Goal: Task Accomplishment & Management: Complete application form

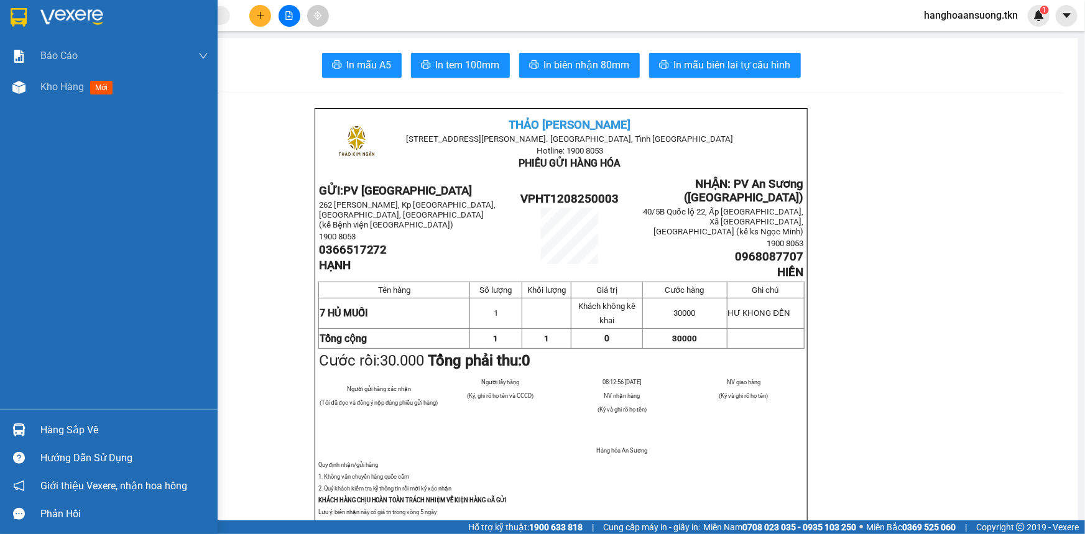
click at [22, 8] on img at bounding box center [19, 17] width 16 height 19
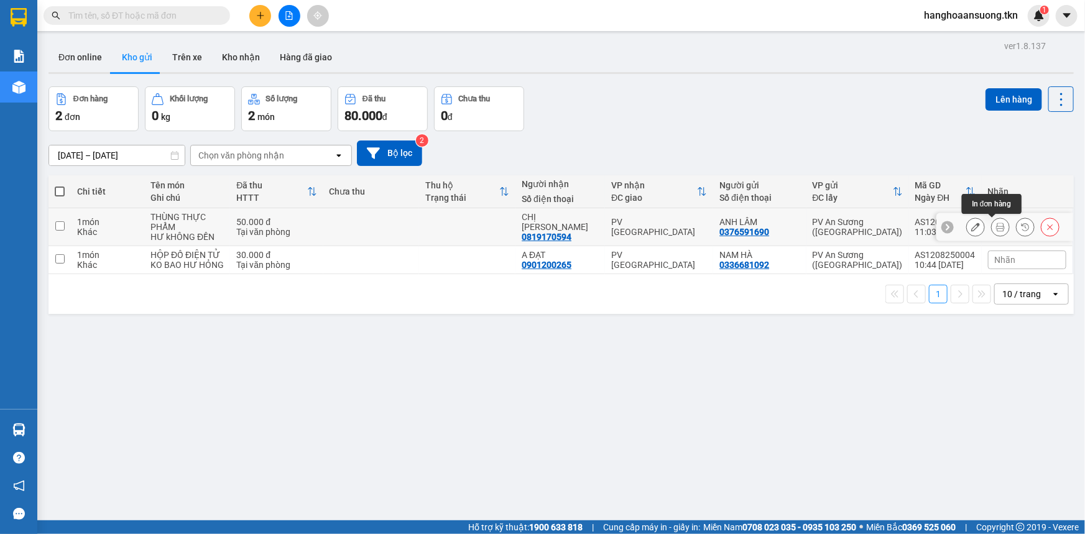
click at [996, 225] on icon at bounding box center [1000, 227] width 9 height 9
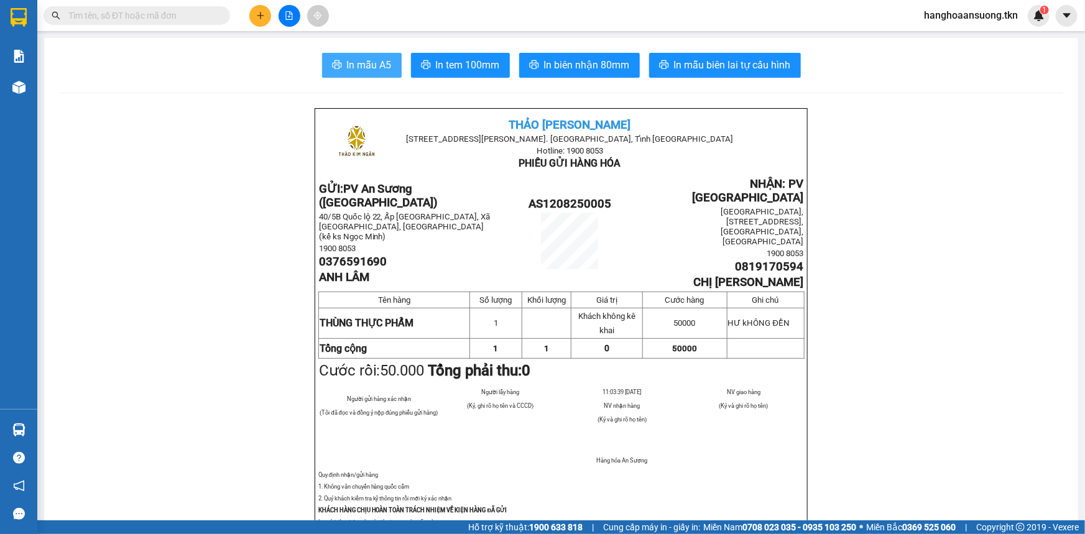
click at [371, 56] on button "In mẫu A5" at bounding box center [362, 65] width 80 height 25
drag, startPoint x: 706, startPoint y: 262, endPoint x: 718, endPoint y: 262, distance: 11.8
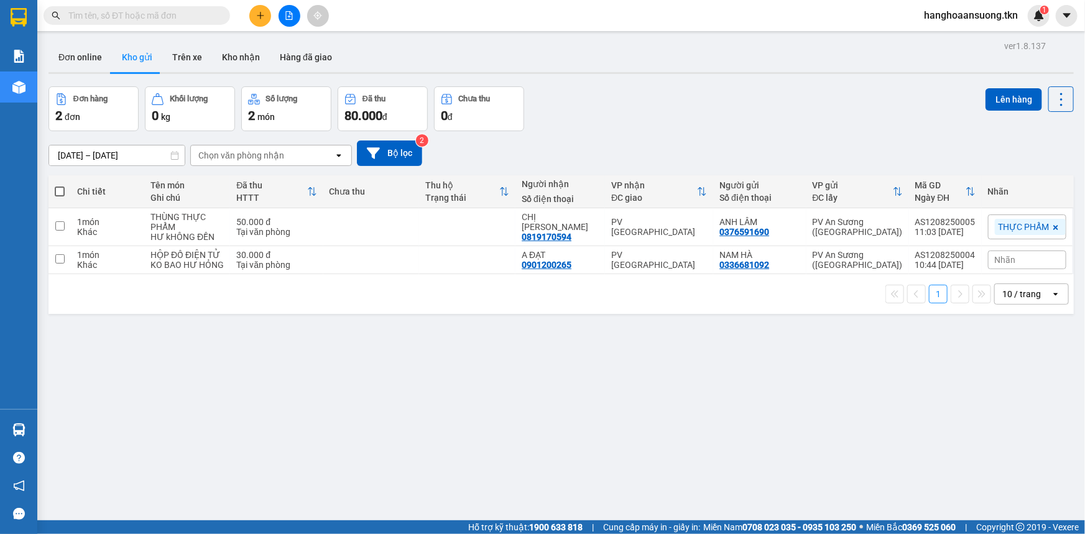
click at [262, 22] on button at bounding box center [260, 16] width 22 height 22
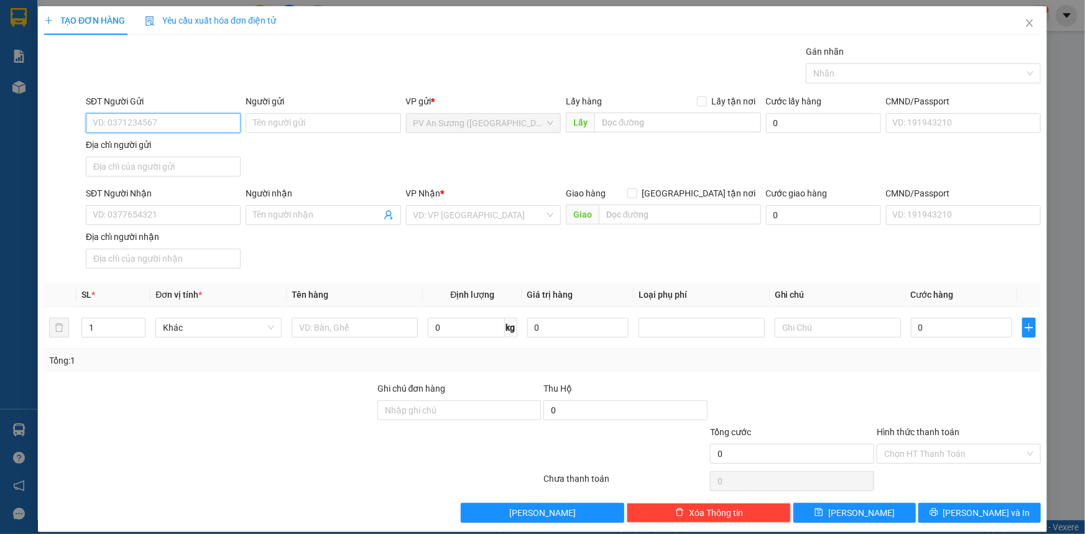
click at [149, 126] on input "SĐT Người Gửi" at bounding box center [163, 123] width 155 height 20
click at [167, 153] on div "0979275215 - vinh" at bounding box center [162, 148] width 139 height 14
type input "0979275215"
type input "vinh"
type input "0909386448"
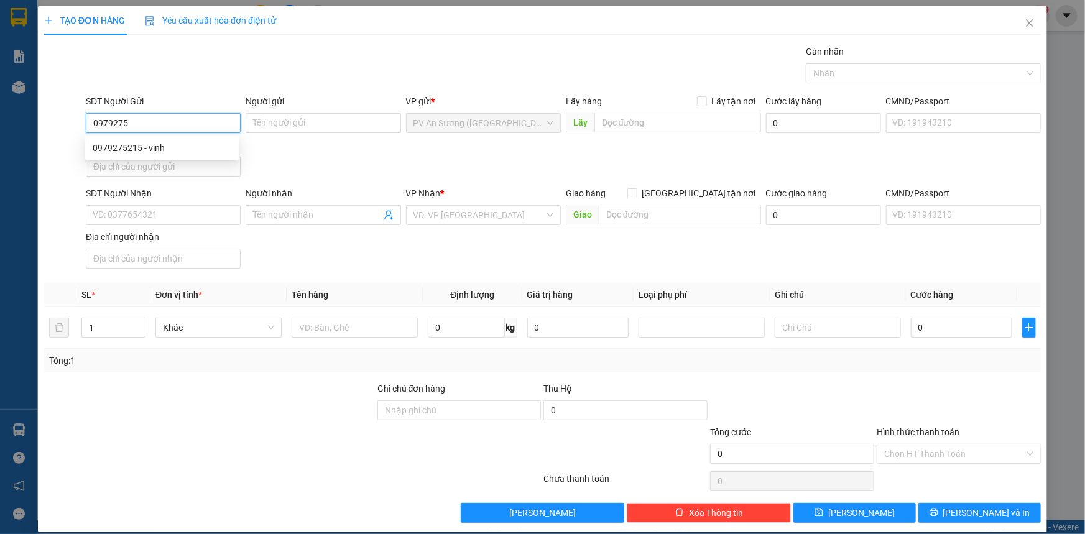
type input "HUẤN"
type input "60.000"
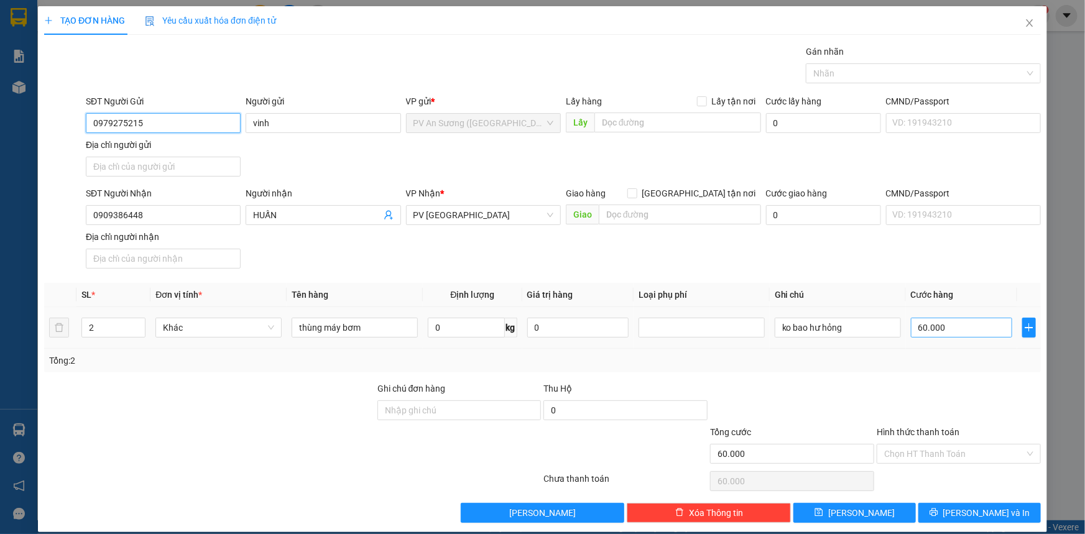
type input "0979275215"
click at [955, 321] on input "60.000" at bounding box center [961, 328] width 101 height 20
type input "000.001"
type input "1"
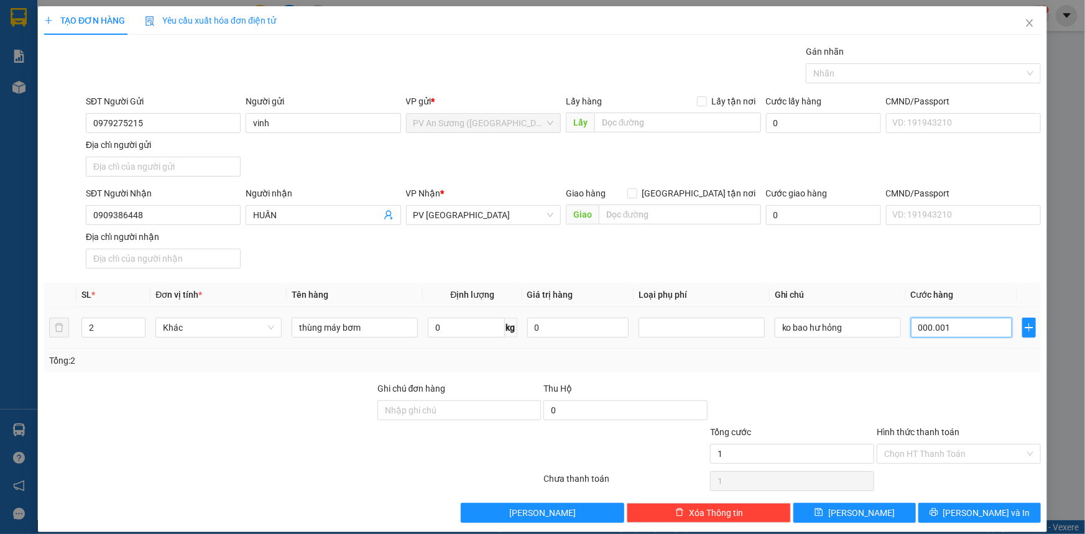
type input "0.000.010"
type input "10"
type input "100"
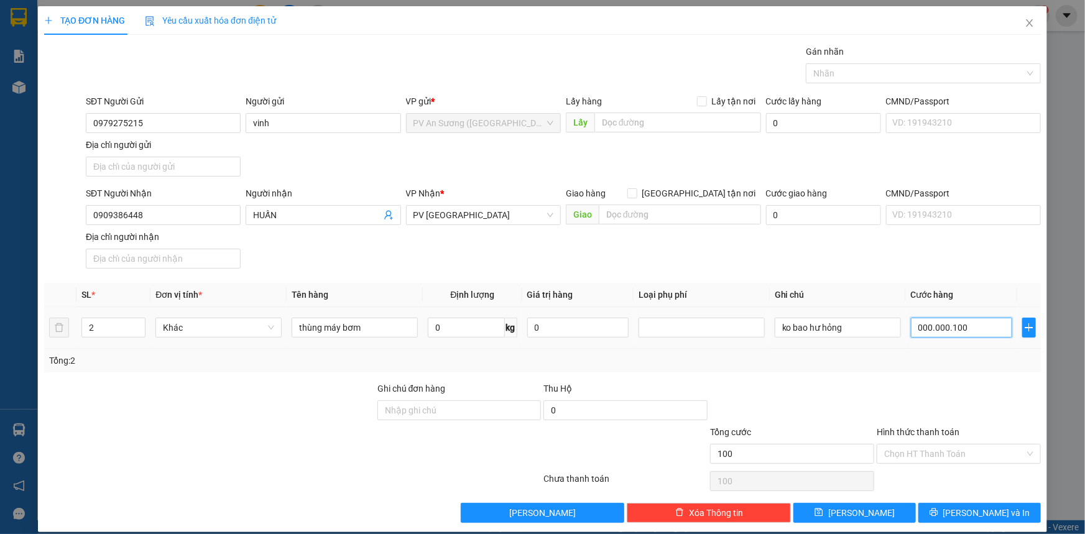
type input "00.000.100"
click at [933, 383] on div at bounding box center [959, 404] width 167 height 44
type input "100.000"
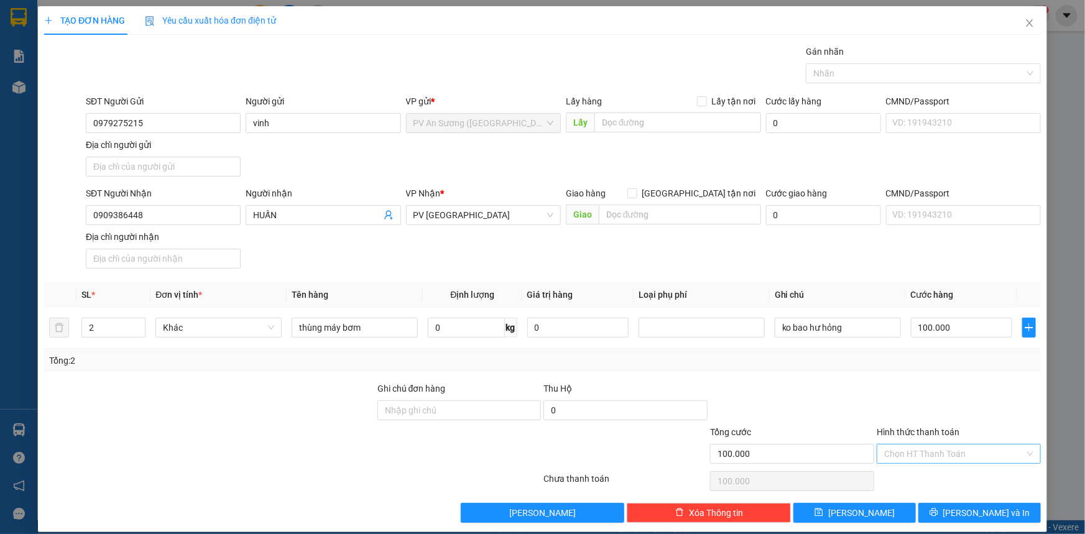
click at [915, 446] on input "Hình thức thanh toán" at bounding box center [954, 454] width 141 height 19
click at [925, 478] on div "Tại văn phòng" at bounding box center [951, 478] width 148 height 14
type input "0"
click at [1001, 517] on button "[PERSON_NAME] và In" at bounding box center [979, 513] width 123 height 20
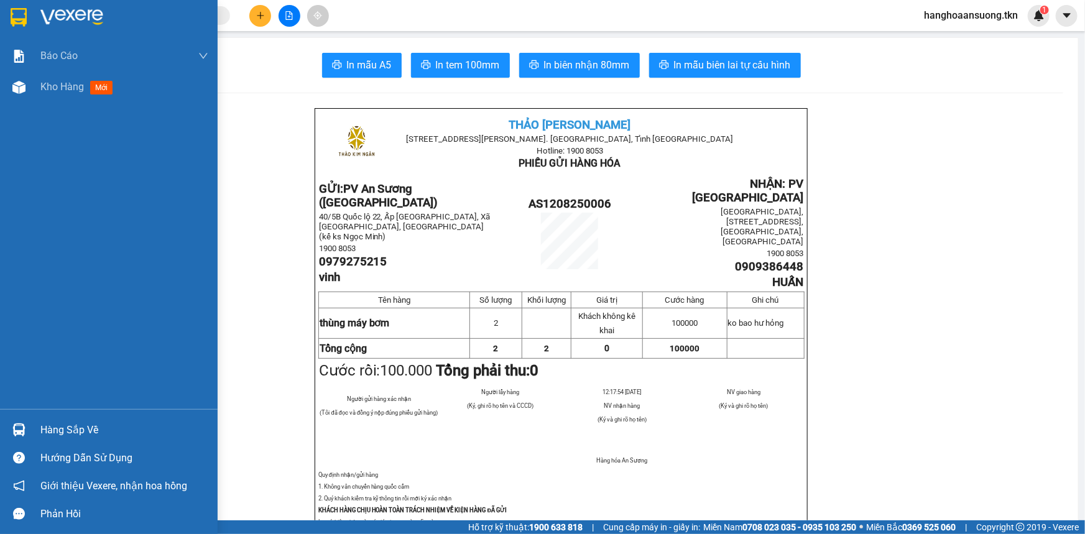
click at [45, 436] on div "Hàng sắp về" at bounding box center [124, 430] width 168 height 19
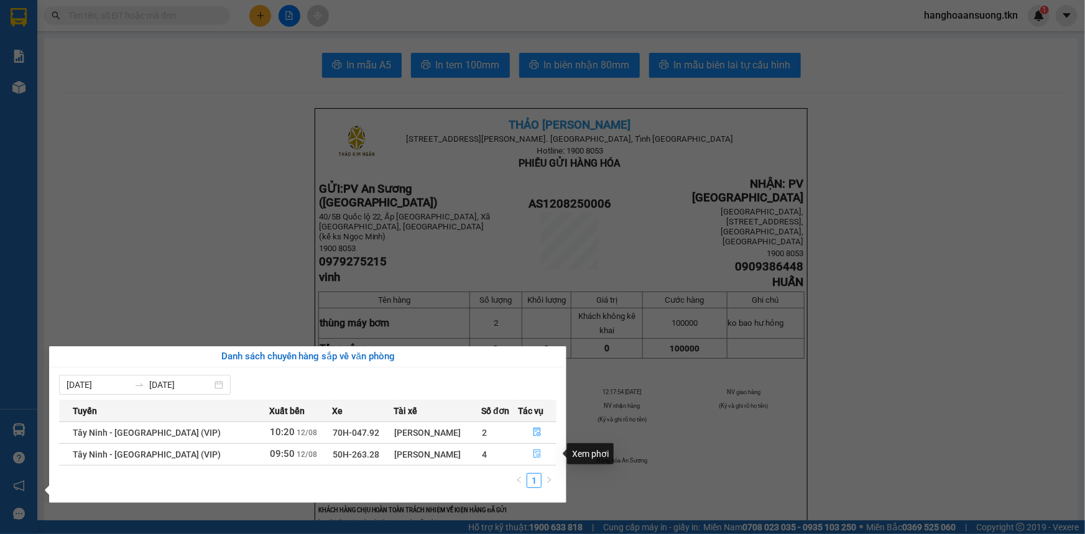
click at [537, 460] on button "button" at bounding box center [537, 455] width 37 height 20
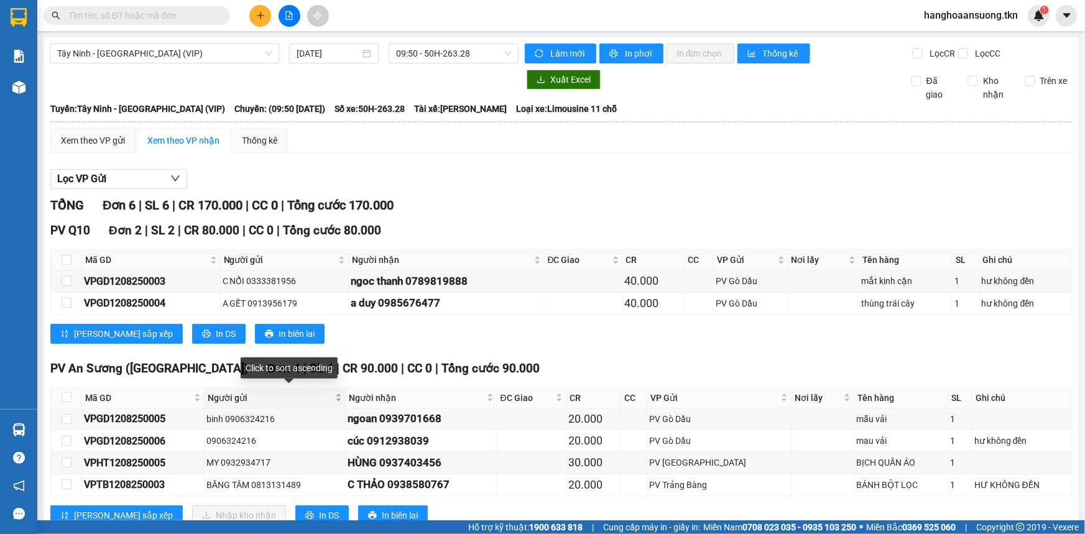
scroll to position [38, 0]
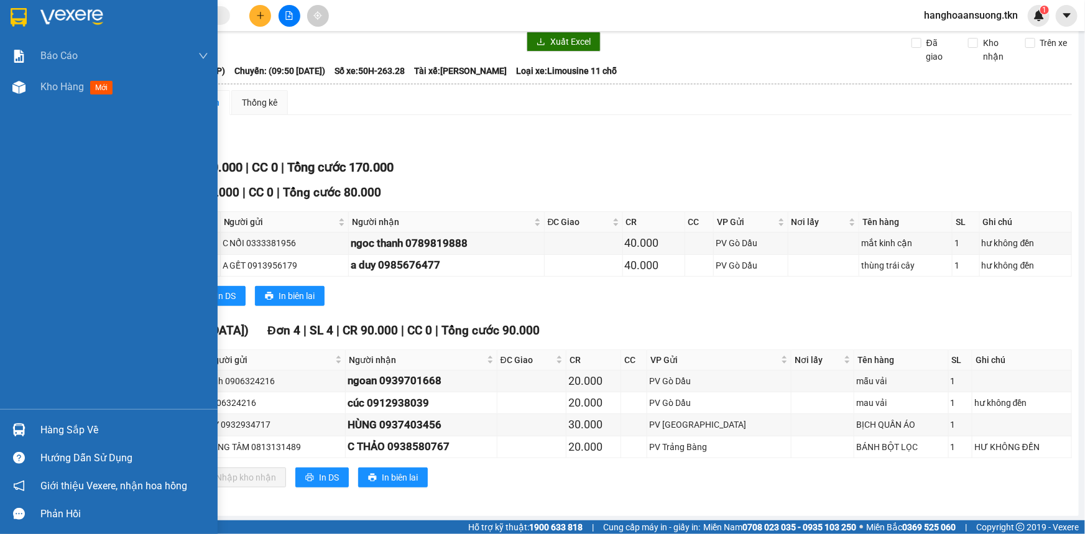
click at [26, 437] on div at bounding box center [19, 430] width 22 height 22
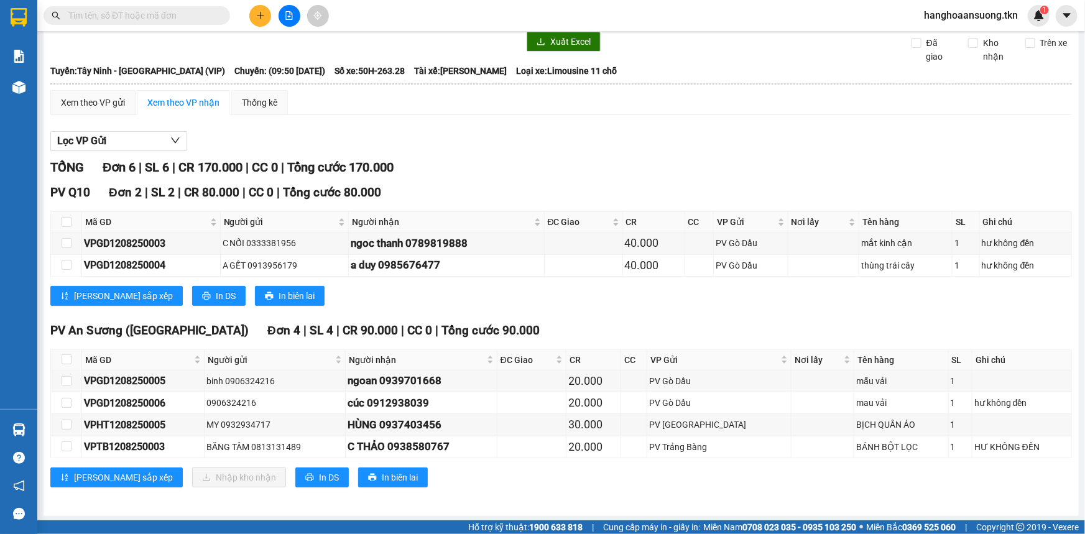
click at [539, 167] on section "Kết quả tìm kiếm ( 0 ) Bộ lọc No Data hanghoaansuong.tkn 1 Báo cáo Mẫu 1: Báo c…" at bounding box center [542, 267] width 1085 height 534
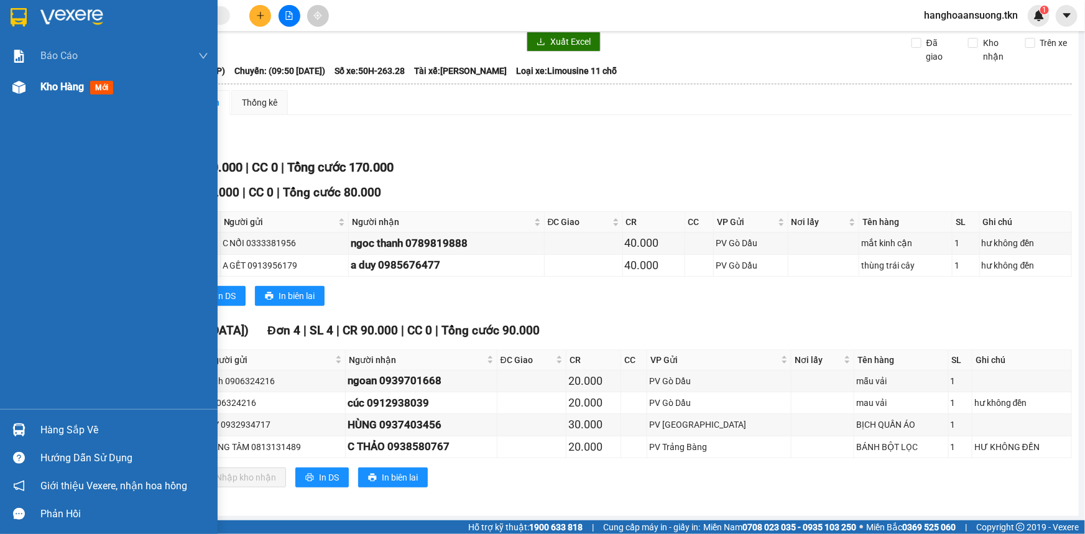
click at [21, 99] on div "Kho hàng mới" at bounding box center [109, 87] width 218 height 31
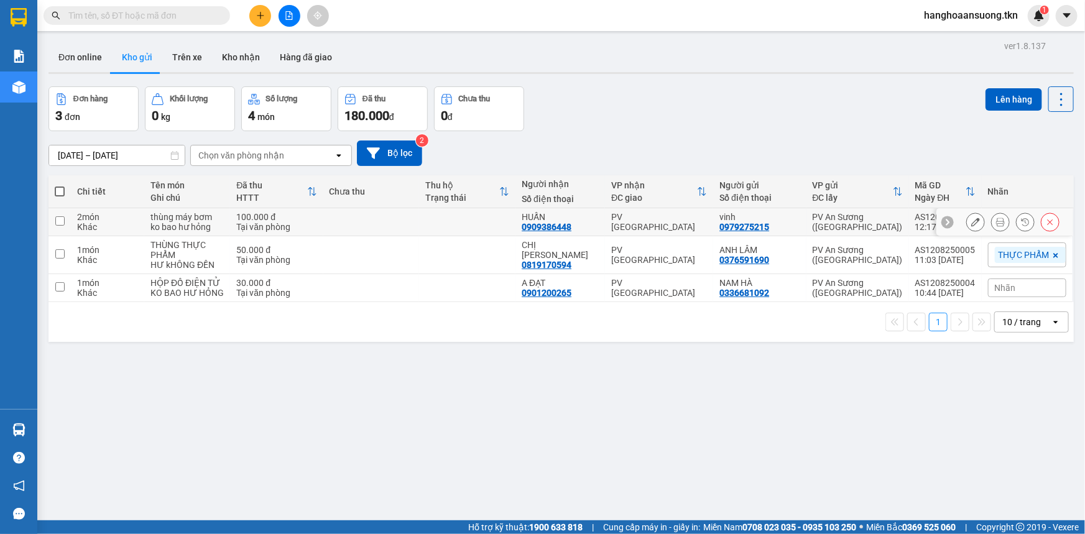
drag, startPoint x: 744, startPoint y: 228, endPoint x: 533, endPoint y: 357, distance: 247.3
click at [533, 357] on div "ver 1.8.137 Đơn online Kho gửi Trên xe Kho nhận Hàng đã giao Đơn hàng 3 đơn Khố…" at bounding box center [561, 304] width 1035 height 534
click at [672, 141] on div "[DATE] – [DATE] Press the down arrow key to interact with the calendar and sele…" at bounding box center [561, 153] width 1025 height 25
drag, startPoint x: 761, startPoint y: 227, endPoint x: 735, endPoint y: 233, distance: 26.2
click at [736, 236] on td "ANH LÂM 0376591690" at bounding box center [759, 255] width 93 height 38
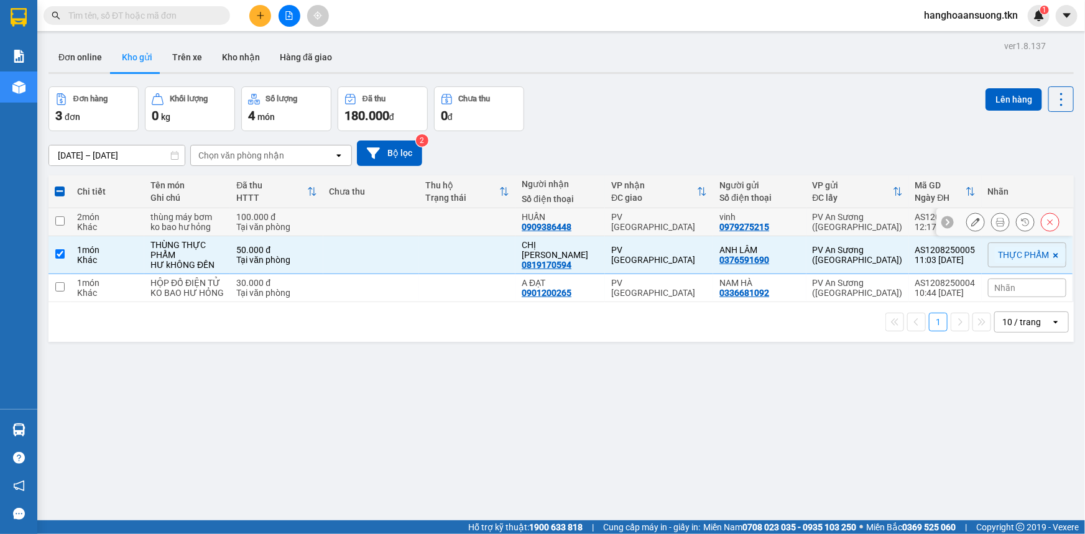
click at [738, 228] on div "0979275215" at bounding box center [744, 227] width 50 height 10
copy div "0979275215"
click at [677, 358] on div "ver 1.8.137 Đơn online Kho gửi Trên xe Kho nhận Hàng đã giao Đơn hàng 3 đơn Khố…" at bounding box center [561, 304] width 1035 height 534
click at [702, 263] on td "PV [GEOGRAPHIC_DATA]" at bounding box center [659, 255] width 108 height 38
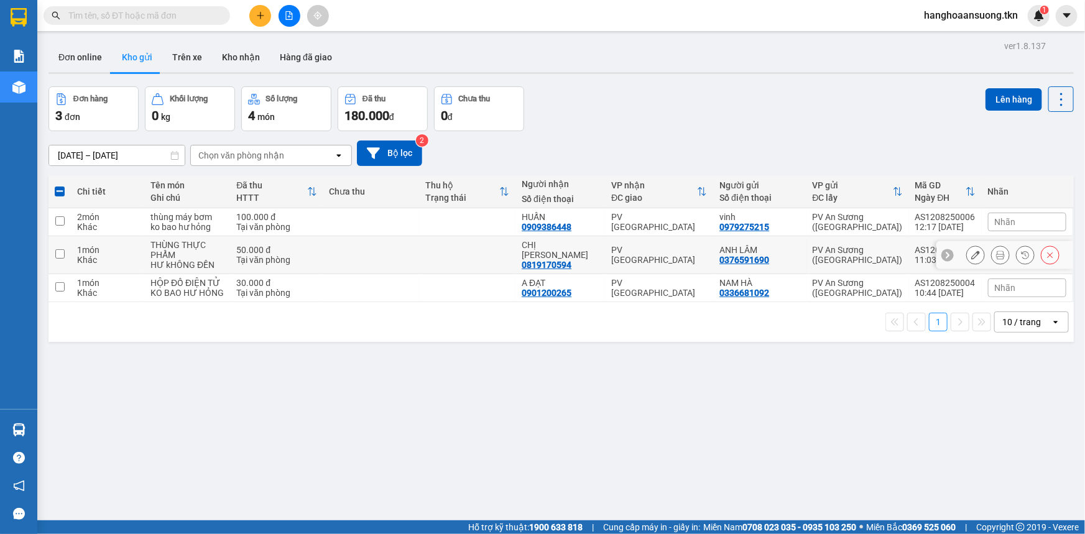
click at [702, 266] on td "PV [GEOGRAPHIC_DATA]" at bounding box center [659, 255] width 108 height 38
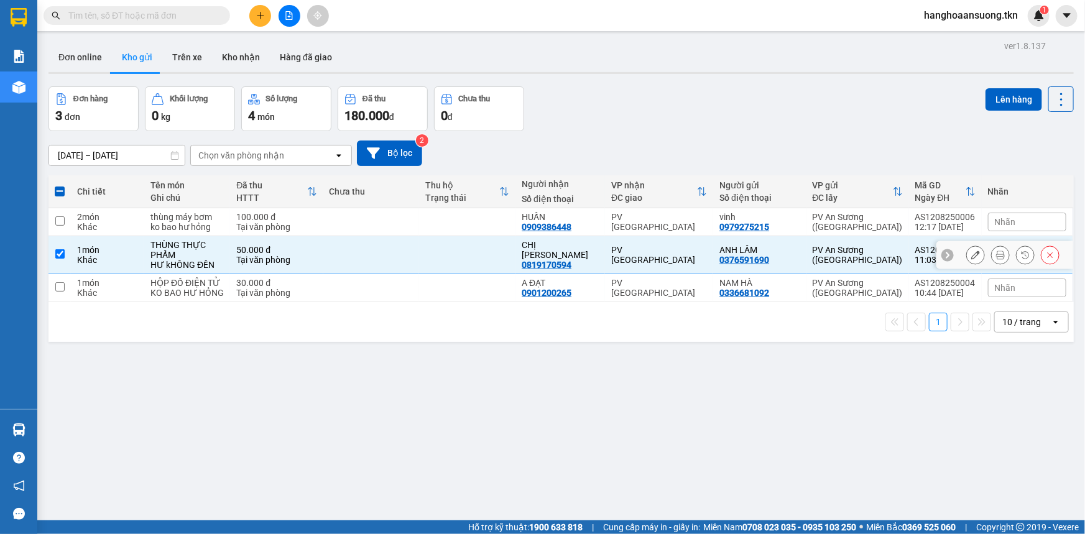
click at [703, 266] on td "PV [GEOGRAPHIC_DATA]" at bounding box center [659, 255] width 108 height 38
checkbox input "false"
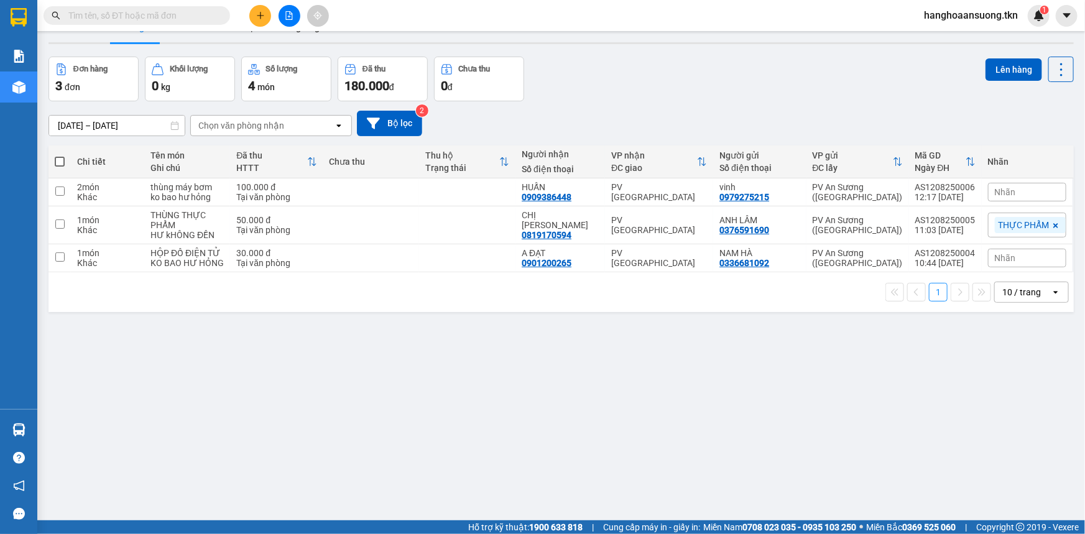
scroll to position [57, 0]
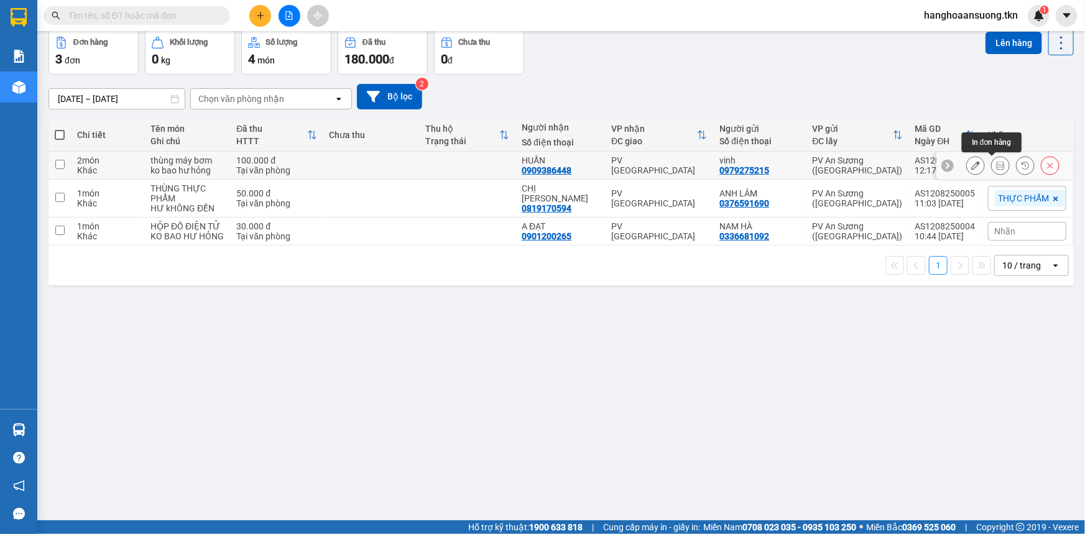
click at [996, 164] on icon at bounding box center [1000, 165] width 9 height 9
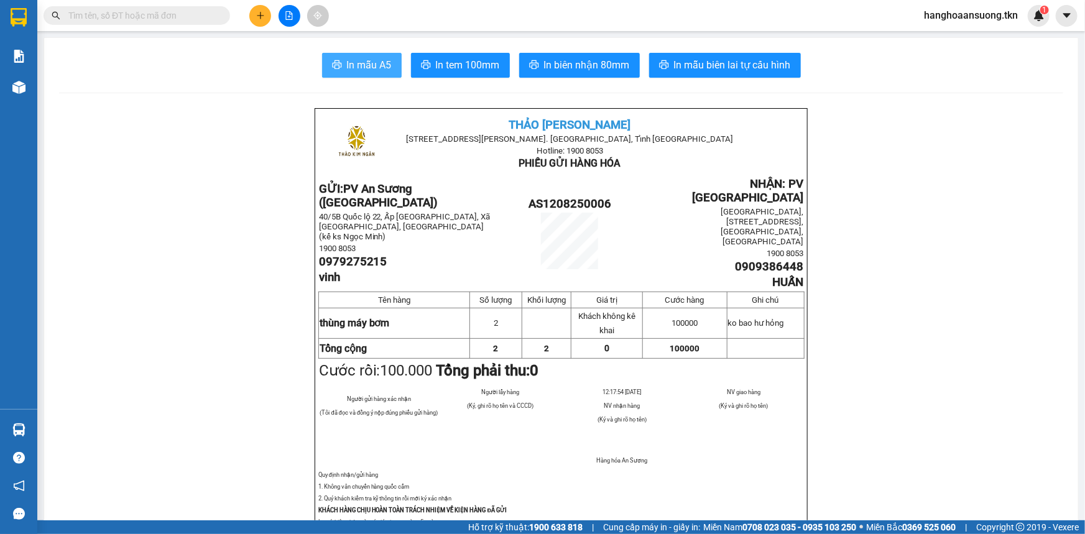
click at [378, 75] on button "In mẫu A5" at bounding box center [362, 65] width 80 height 25
click at [267, 13] on button at bounding box center [260, 16] width 22 height 22
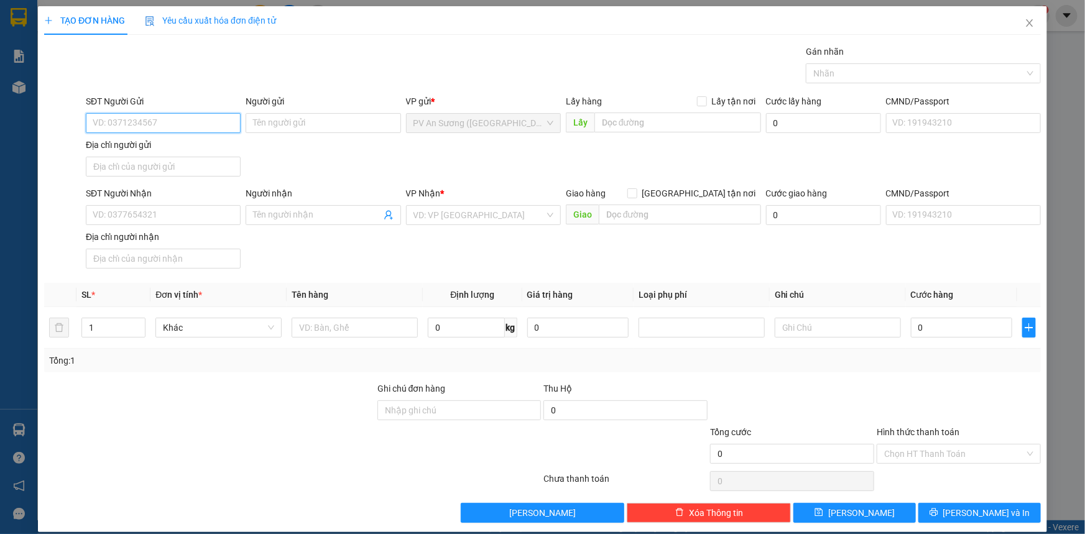
click at [215, 123] on input "SĐT Người Gửi" at bounding box center [163, 123] width 155 height 20
type input "0975610900"
click at [292, 129] on input "Người gửi" at bounding box center [323, 123] width 155 height 20
type input "tâm"
click at [174, 197] on div "SĐT Người Nhận" at bounding box center [163, 194] width 155 height 14
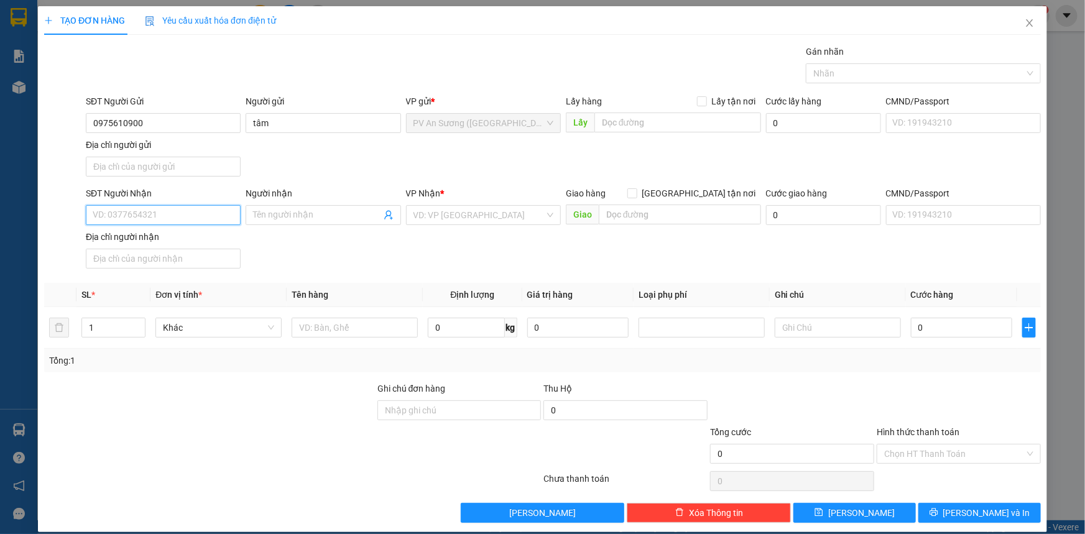
click at [174, 205] on input "SĐT Người Nhận" at bounding box center [163, 215] width 155 height 20
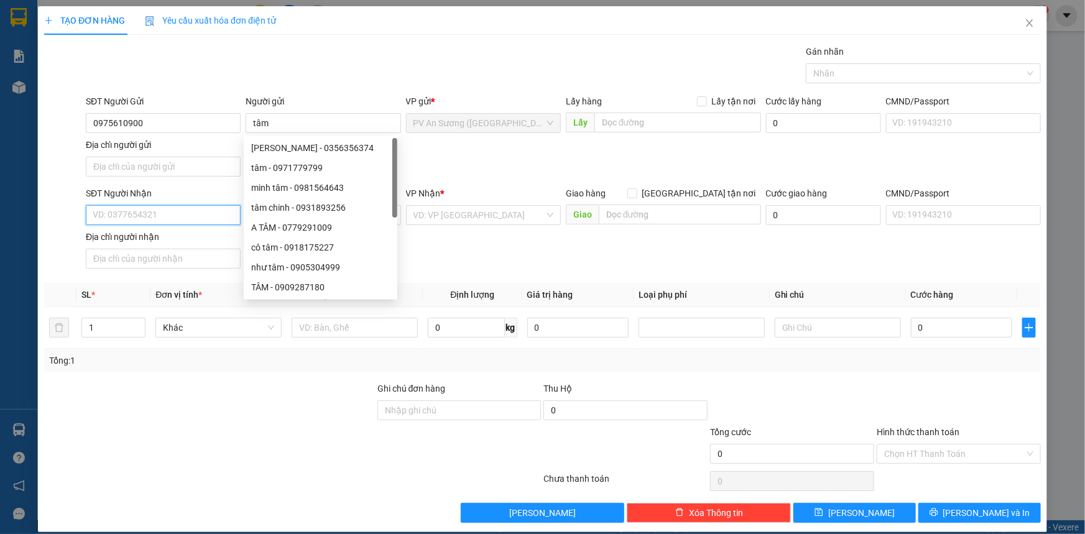
click at [170, 220] on input "SĐT Người Nhận" at bounding box center [163, 215] width 155 height 20
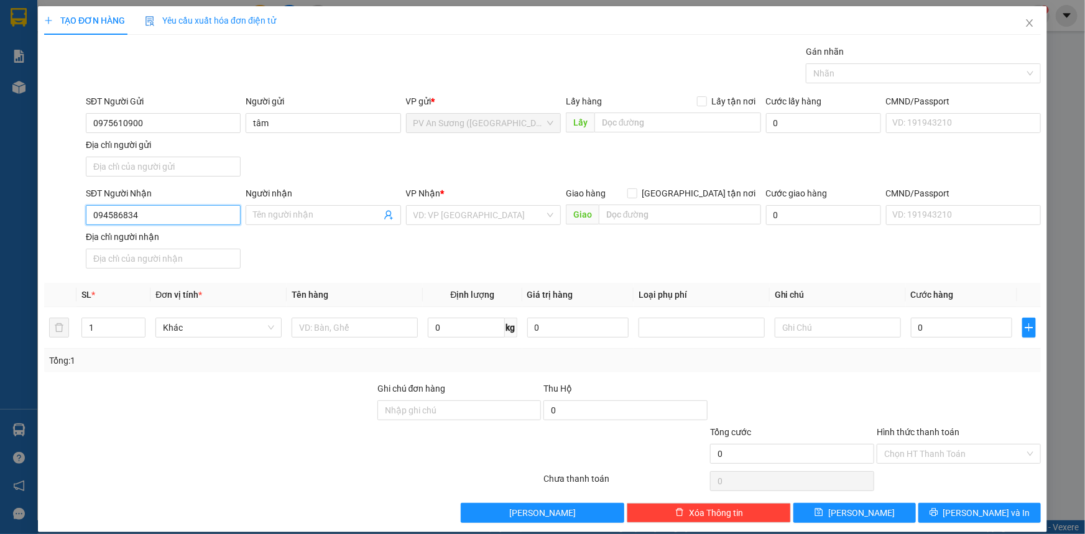
type input "0945868343"
click at [167, 243] on div "0945868343 - tú" at bounding box center [162, 240] width 139 height 14
type input "tú"
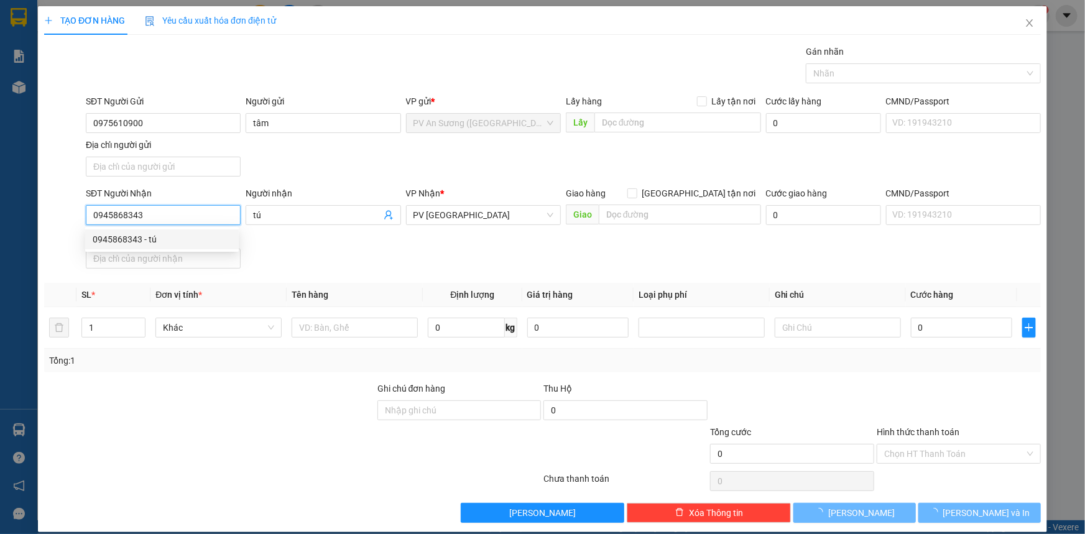
type input "200.000"
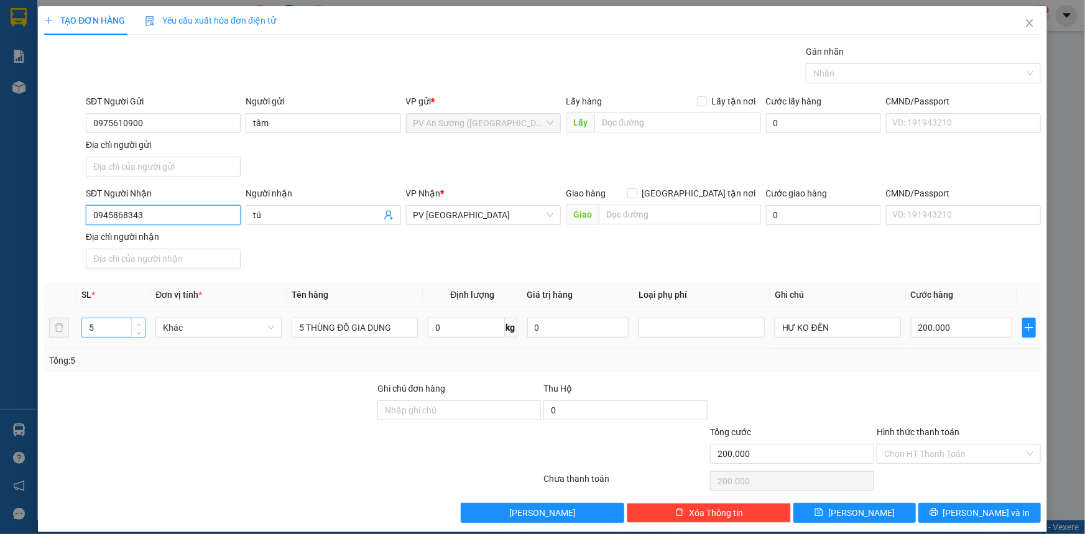
type input "0945868343"
type input "6"
click at [139, 323] on icon "up" at bounding box center [139, 324] width 4 height 2
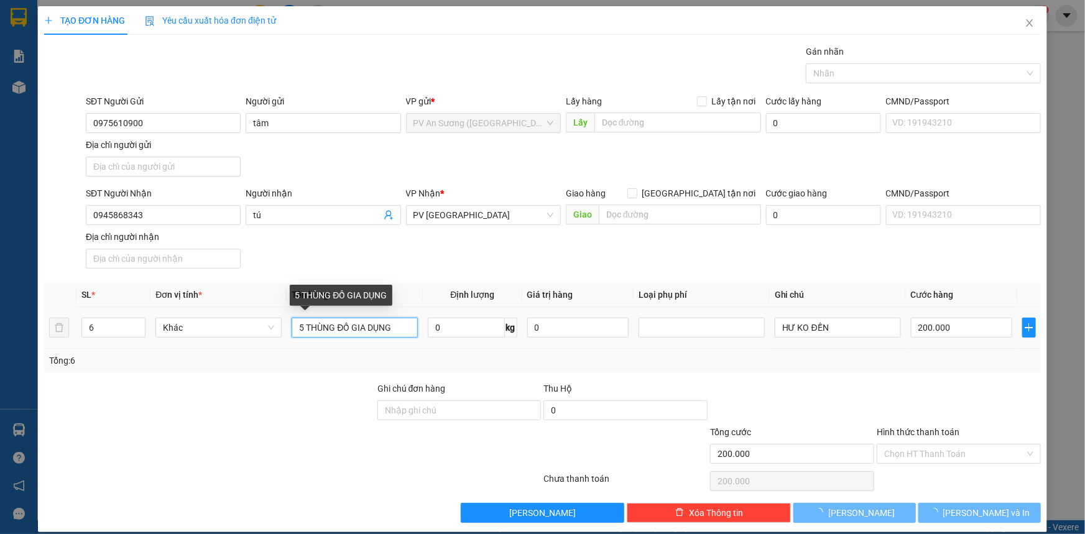
click at [300, 328] on input "5 THÙNG ĐỒ GIA DỤNG" at bounding box center [355, 328] width 126 height 20
type input "0"
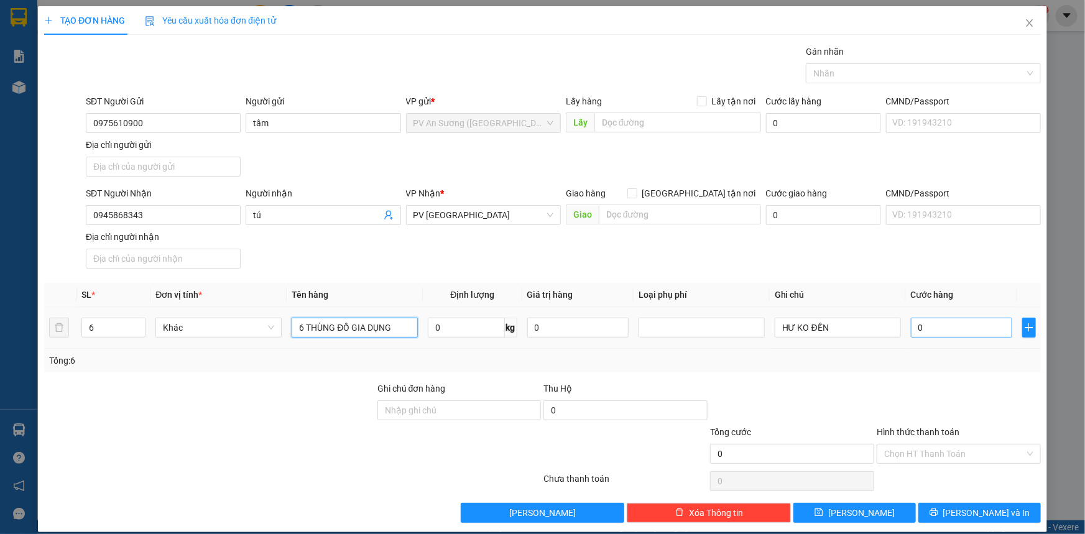
type input "6 THÙNG ĐỒ GIA DỤNG"
click at [934, 331] on input "0" at bounding box center [961, 328] width 101 height 20
type input "002"
type input "2"
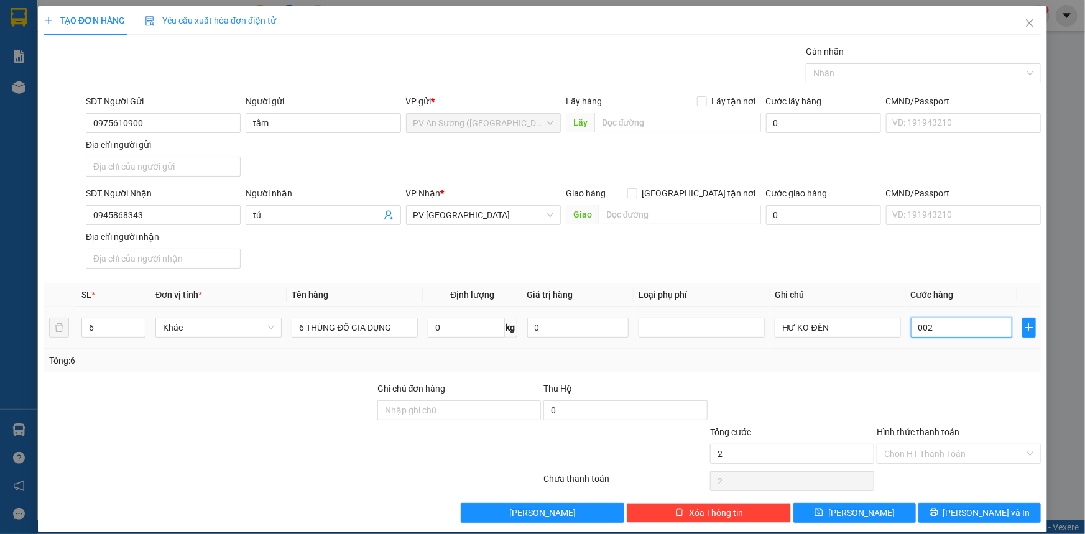
type input "25"
type input "00.250"
type input "250"
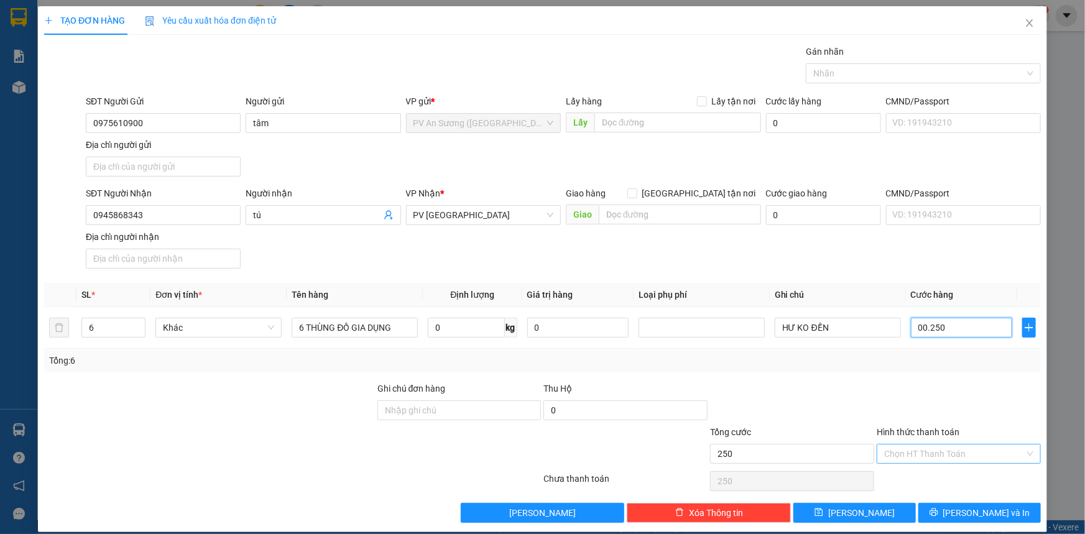
type input "00.250"
click at [934, 448] on input "Hình thức thanh toán" at bounding box center [954, 454] width 141 height 19
type input "250.000"
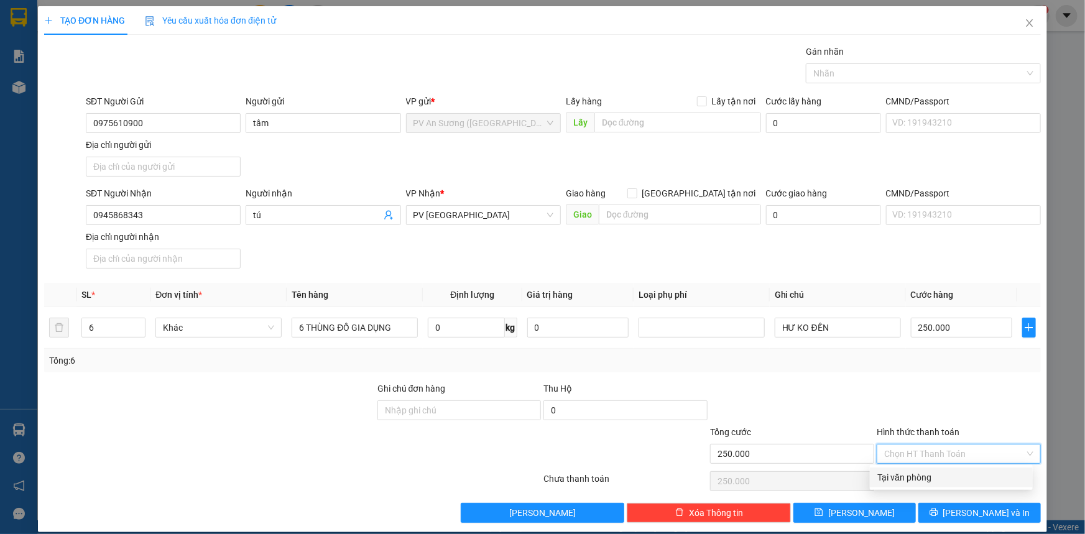
click at [938, 469] on div "Tại văn phòng" at bounding box center [951, 478] width 163 height 20
type input "0"
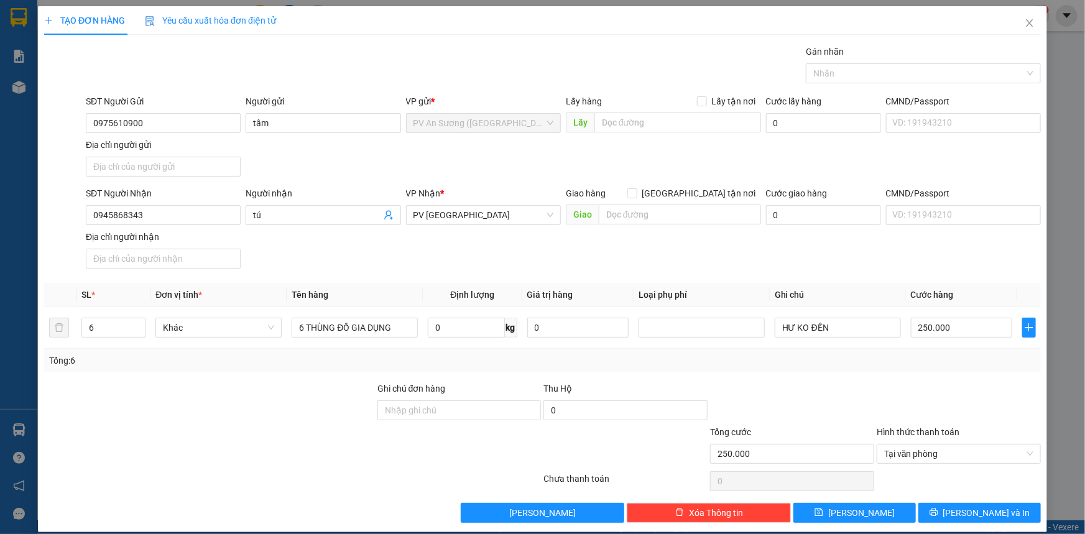
click at [976, 522] on div "TẠO ĐƠN HÀNG Yêu cầu xuất hóa đơn điện tử Transit Pickup Surcharge Ids Transit …" at bounding box center [542, 269] width 1009 height 526
click at [993, 514] on span "[PERSON_NAME] và In" at bounding box center [986, 513] width 87 height 14
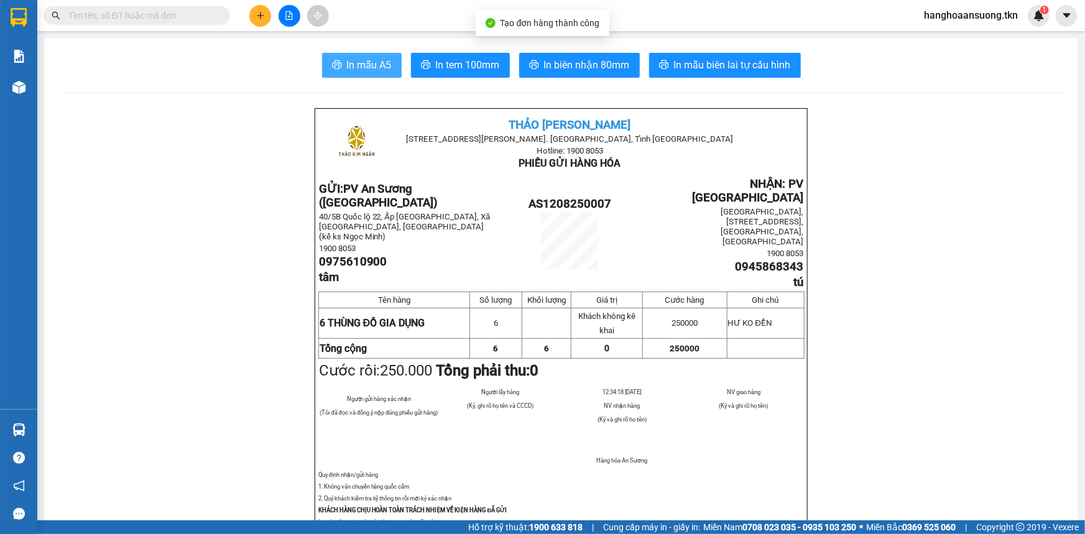
click at [361, 73] on button "In mẫu A5" at bounding box center [362, 65] width 80 height 25
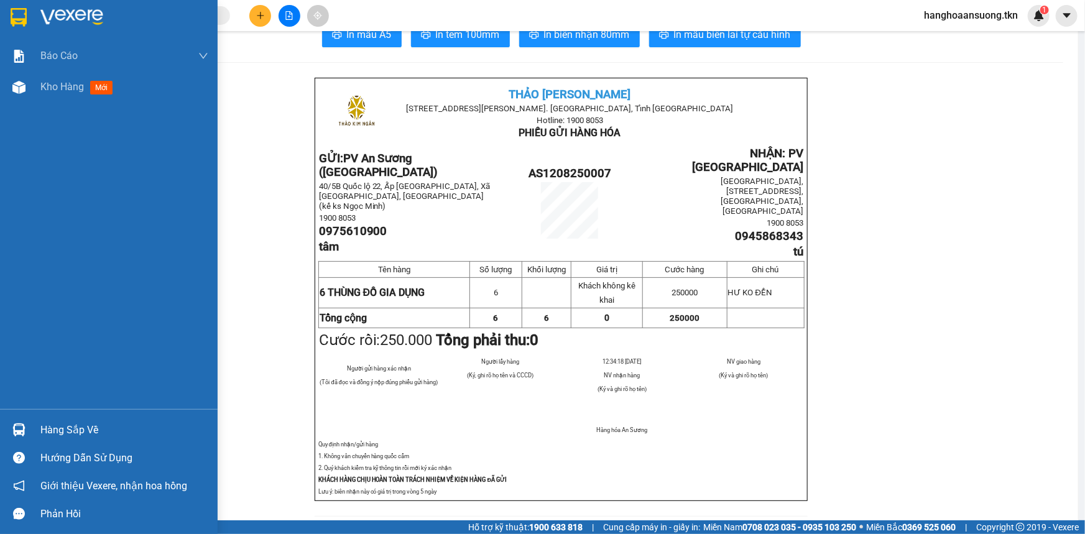
scroll to position [56, 0]
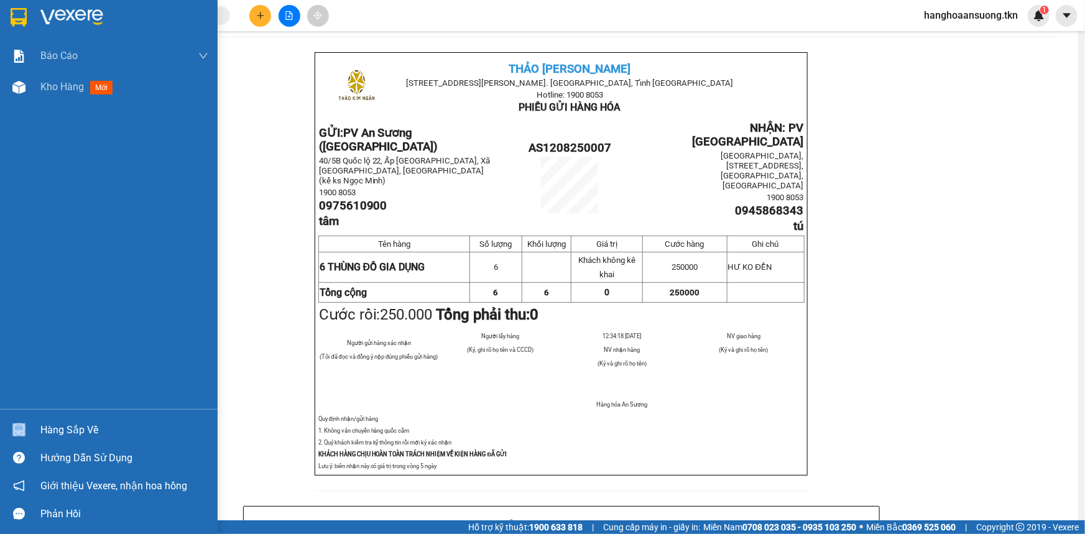
click at [76, 421] on div "Hàng sắp về" at bounding box center [109, 430] width 218 height 28
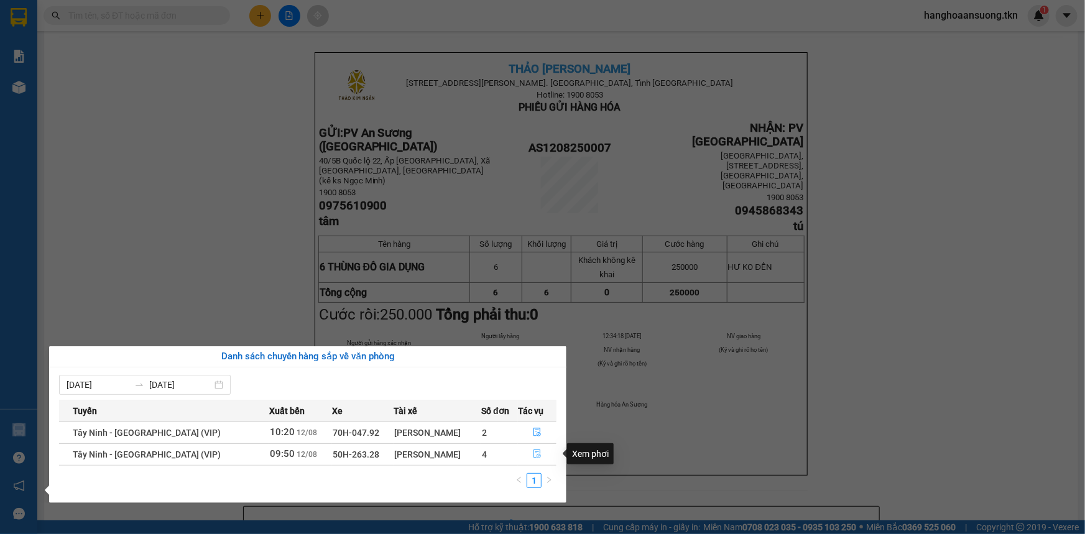
click at [533, 458] on span "file-done" at bounding box center [537, 455] width 9 height 10
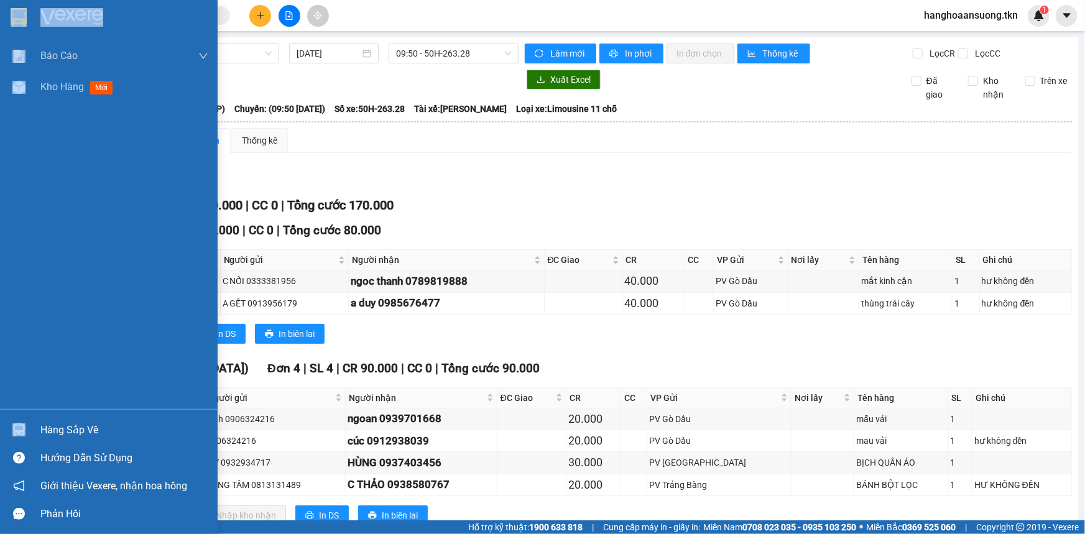
click at [19, 430] on img at bounding box center [18, 429] width 13 height 13
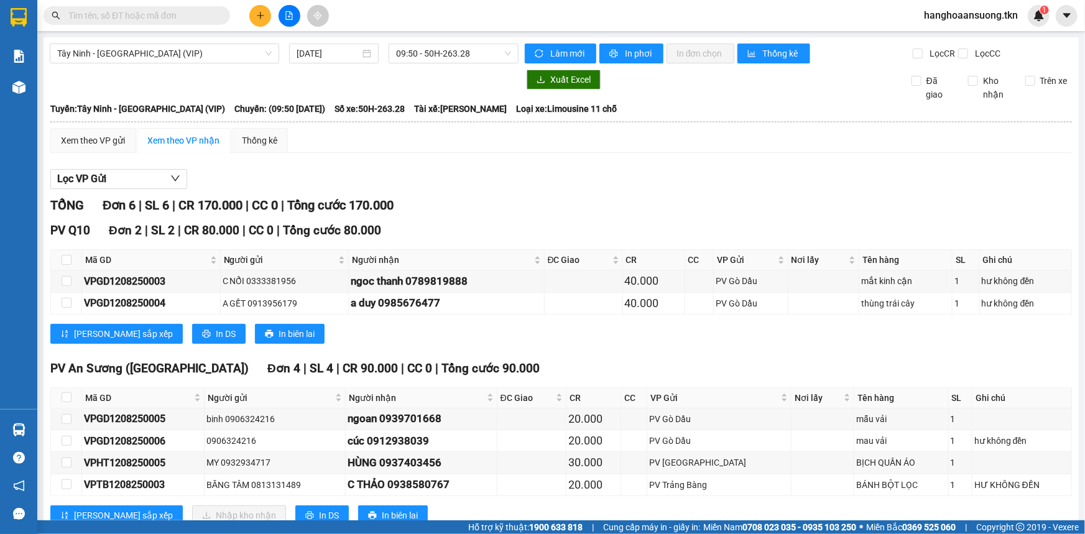
drag, startPoint x: 422, startPoint y: 160, endPoint x: 429, endPoint y: 156, distance: 8.6
click at [429, 157] on section "Kết quả tìm kiếm ( 0 ) Bộ lọc No Data hanghoaansuong.tkn 1 Báo cáo Mẫu 1: Báo c…" at bounding box center [542, 267] width 1085 height 534
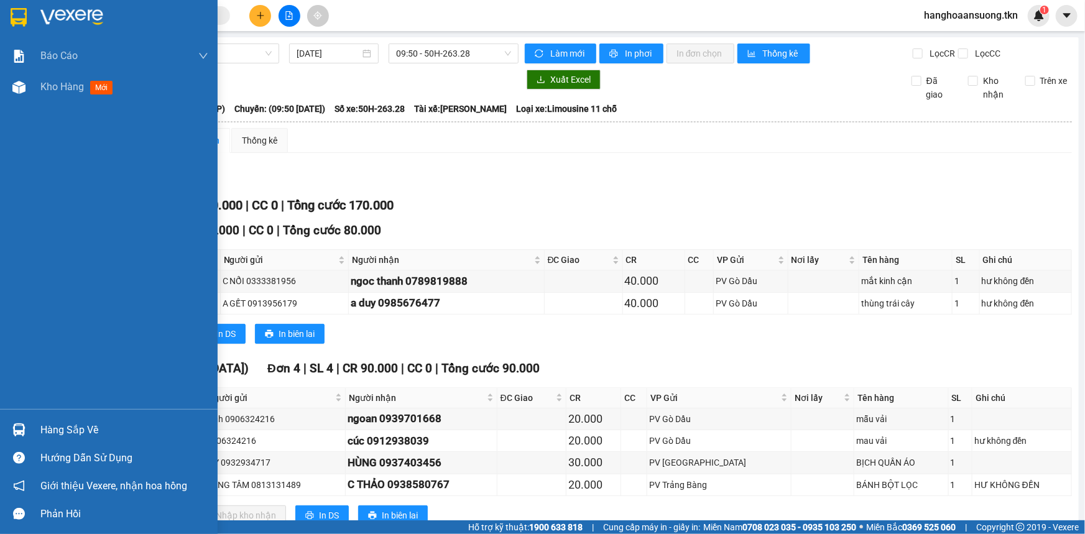
click at [73, 442] on div "Hàng sắp về" at bounding box center [109, 430] width 218 height 28
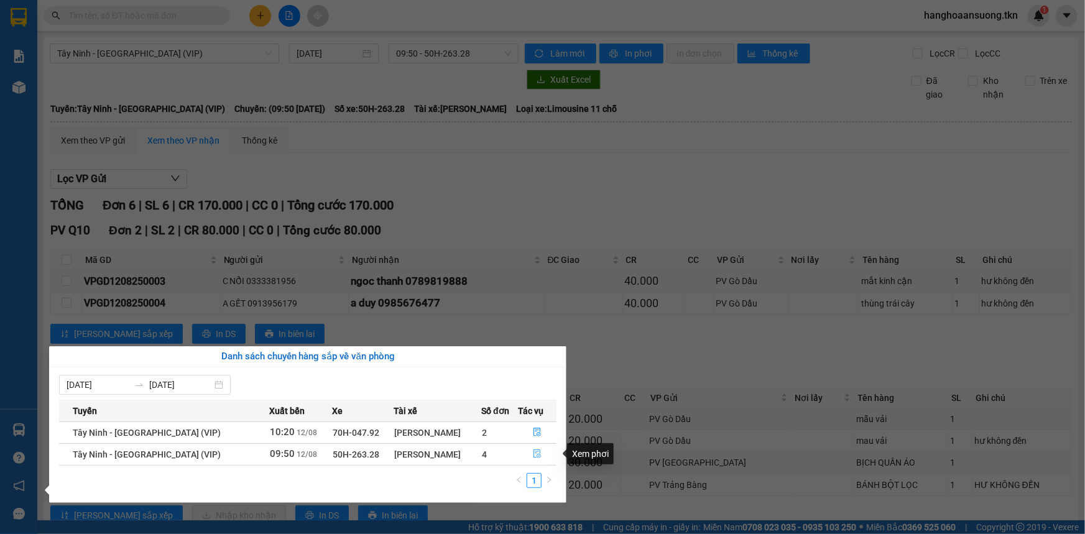
click at [524, 461] on button "button" at bounding box center [537, 455] width 37 height 20
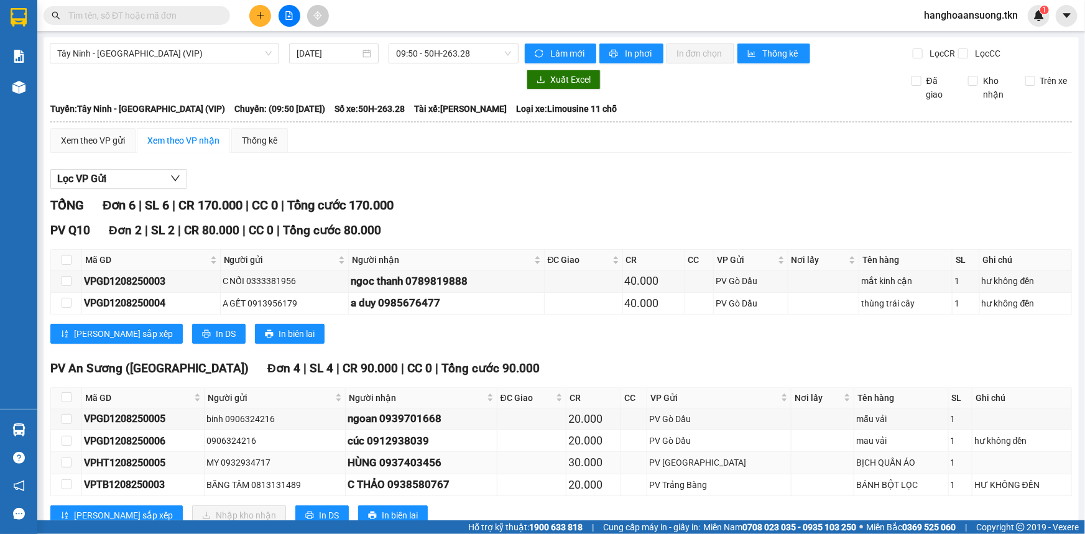
click at [528, 457] on td at bounding box center [531, 463] width 69 height 22
click at [70, 393] on input "checkbox" at bounding box center [67, 397] width 10 height 10
checkbox input "true"
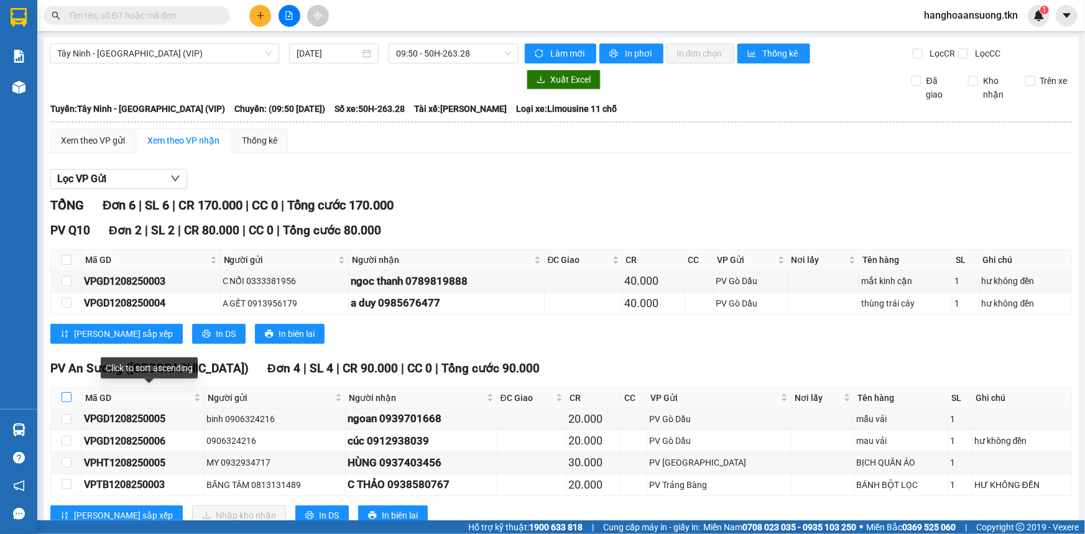
checkbox input "true"
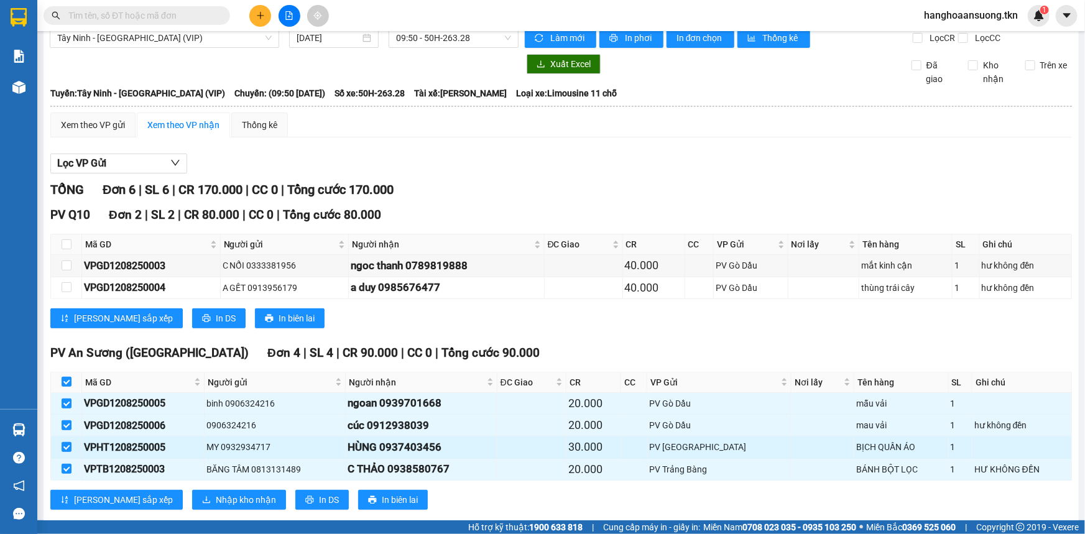
scroll to position [38, 0]
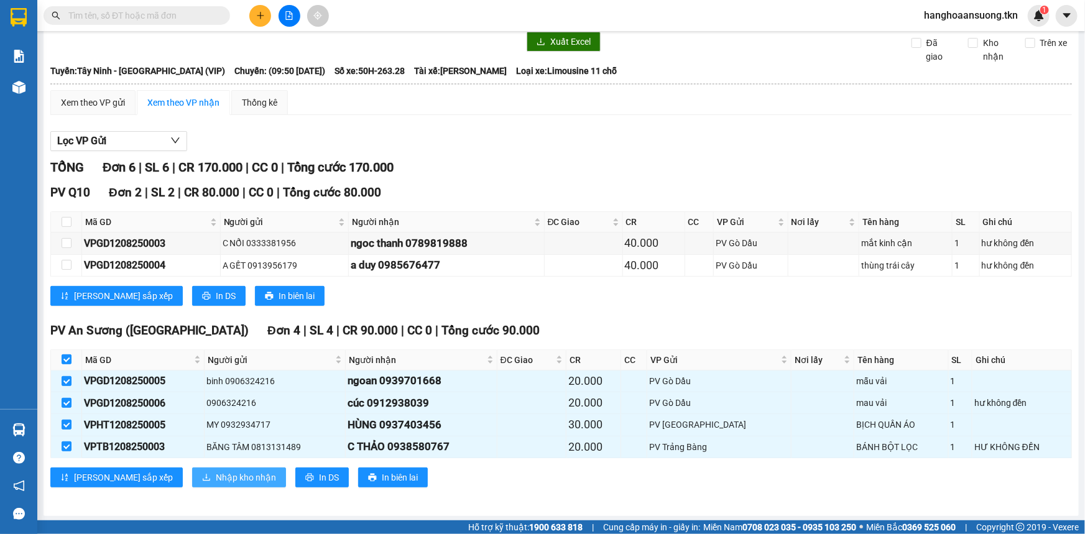
click at [216, 473] on span "Nhập kho nhận" at bounding box center [246, 478] width 60 height 14
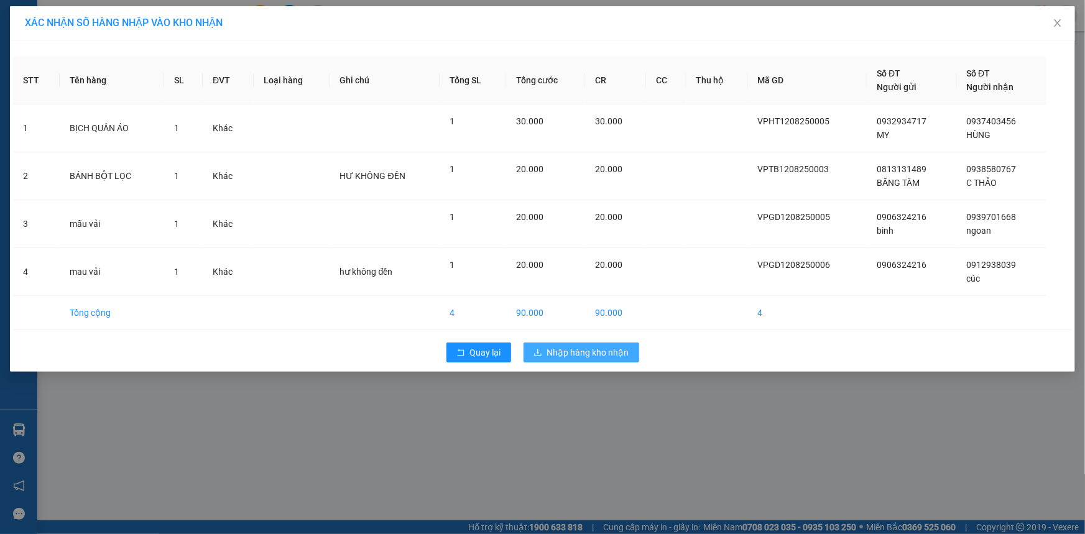
click at [562, 359] on button "Nhập hàng kho nhận" at bounding box center [582, 353] width 116 height 20
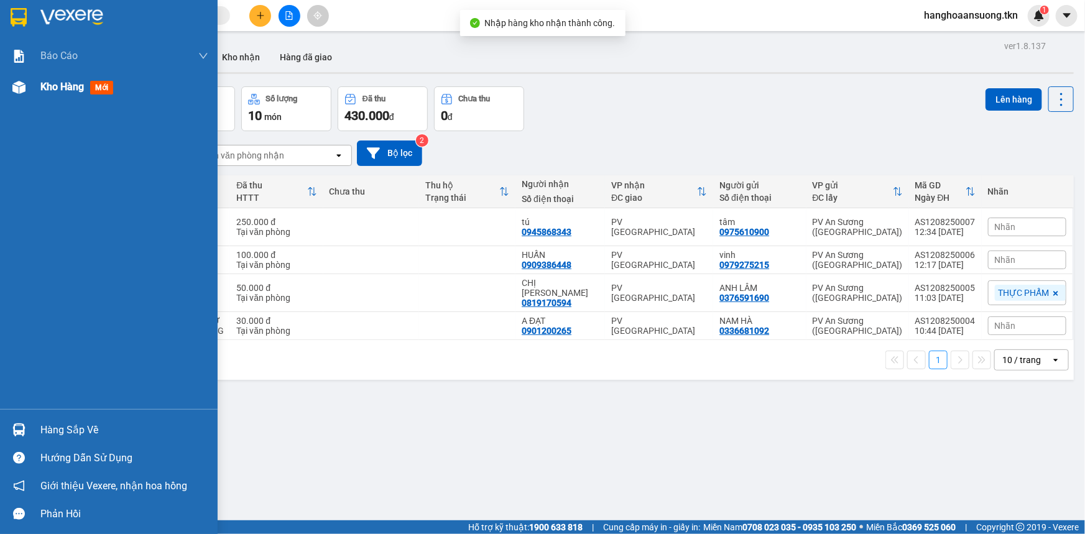
click at [29, 91] on div at bounding box center [19, 87] width 22 height 22
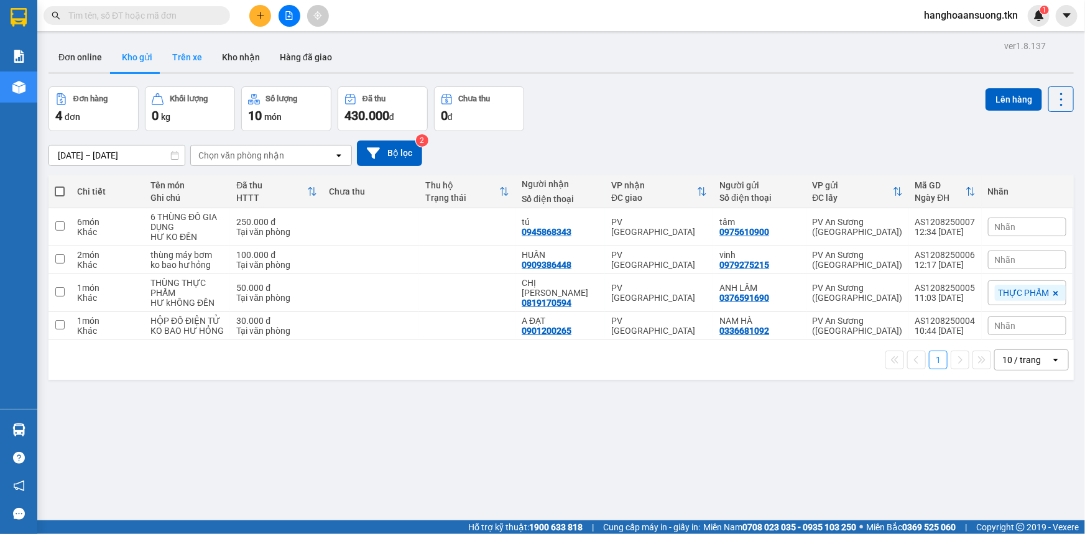
click at [167, 63] on button "Trên xe" at bounding box center [187, 57] width 50 height 30
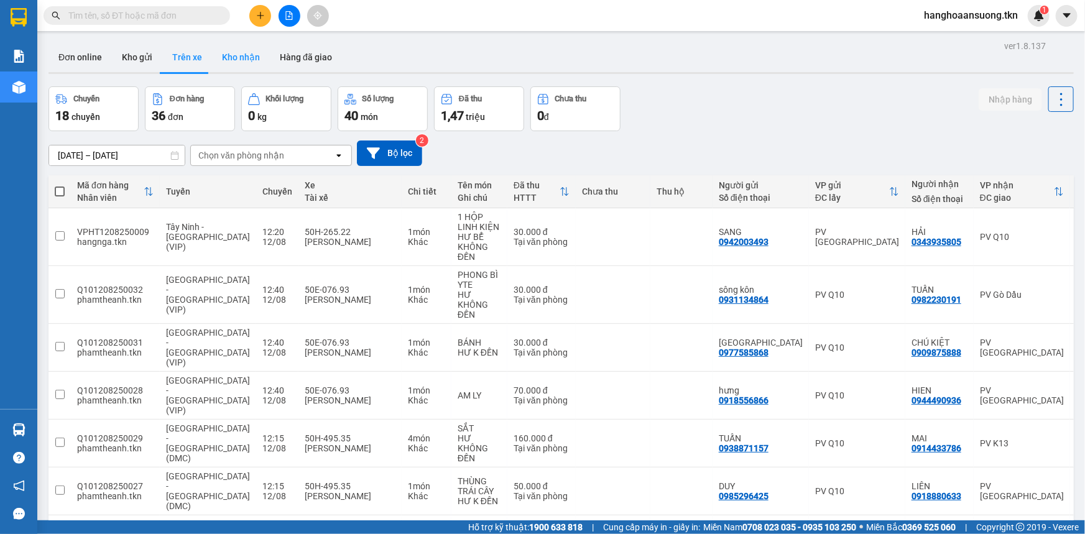
click at [241, 64] on button "Kho nhận" at bounding box center [241, 57] width 58 height 30
type input "[DATE] – [DATE]"
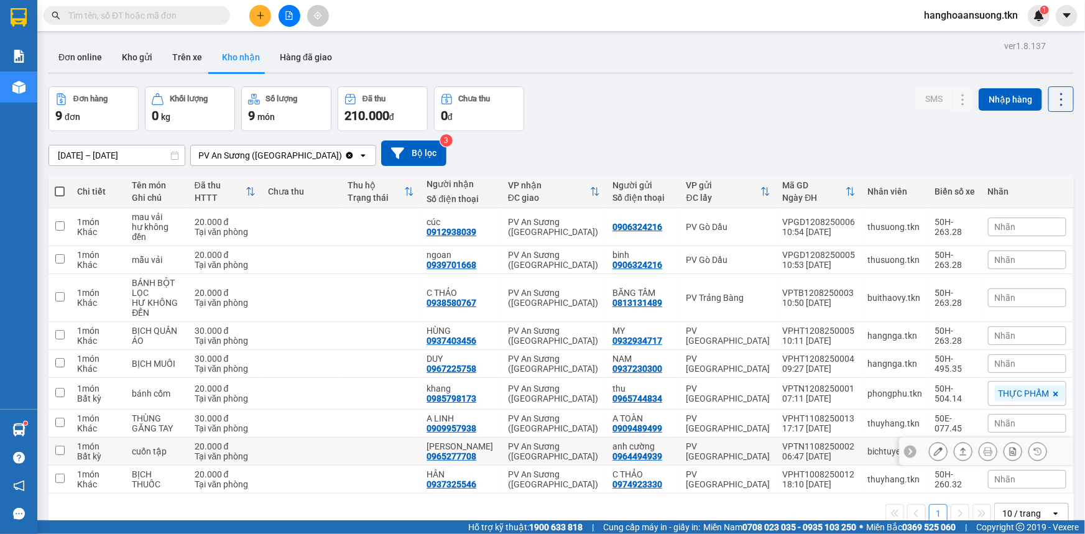
click at [21, 433] on img at bounding box center [18, 429] width 13 height 13
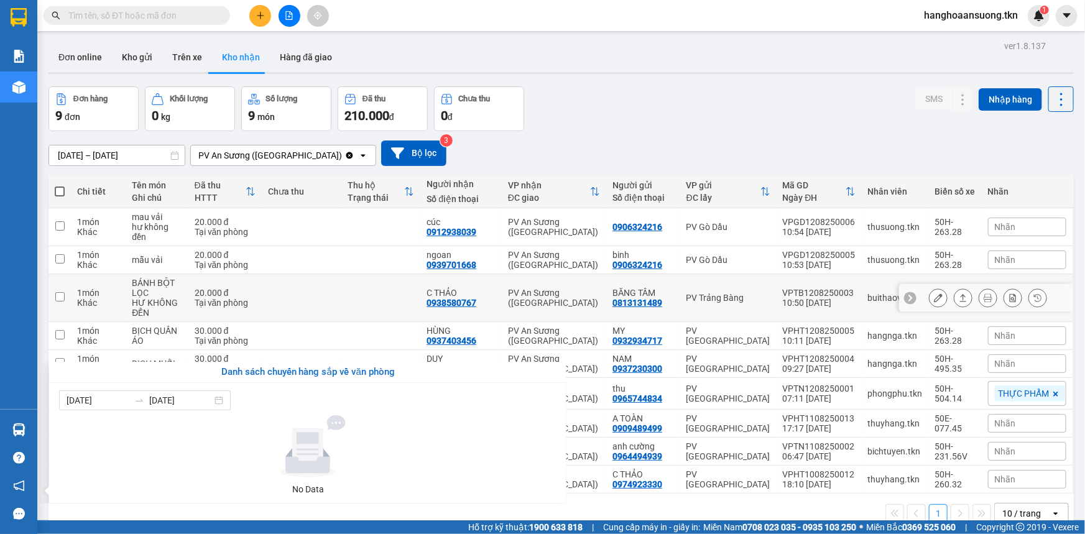
click at [249, 280] on section "Kết quả tìm kiếm ( 0 ) Bộ lọc No Data hanghoaansuong.tkn 1 Báo cáo Mẫu 1: Báo c…" at bounding box center [542, 267] width 1085 height 534
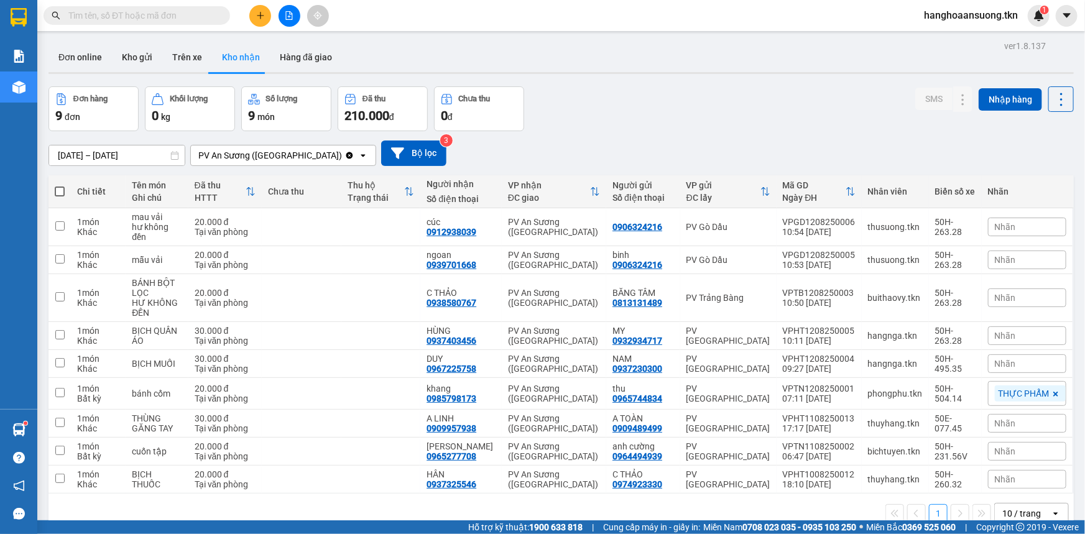
click at [55, 13] on icon "search" at bounding box center [56, 15] width 9 height 9
drag, startPoint x: 55, startPoint y: 13, endPoint x: 393, endPoint y: 236, distance: 405.0
click at [404, 231] on td at bounding box center [381, 227] width 80 height 38
checkbox input "true"
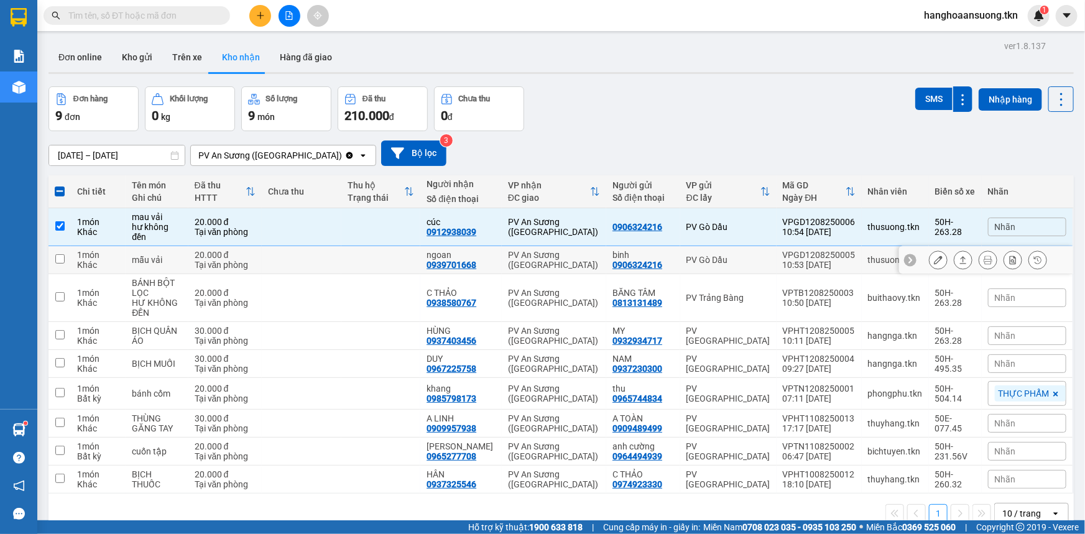
click at [341, 262] on td at bounding box center [302, 260] width 80 height 28
checkbox input "true"
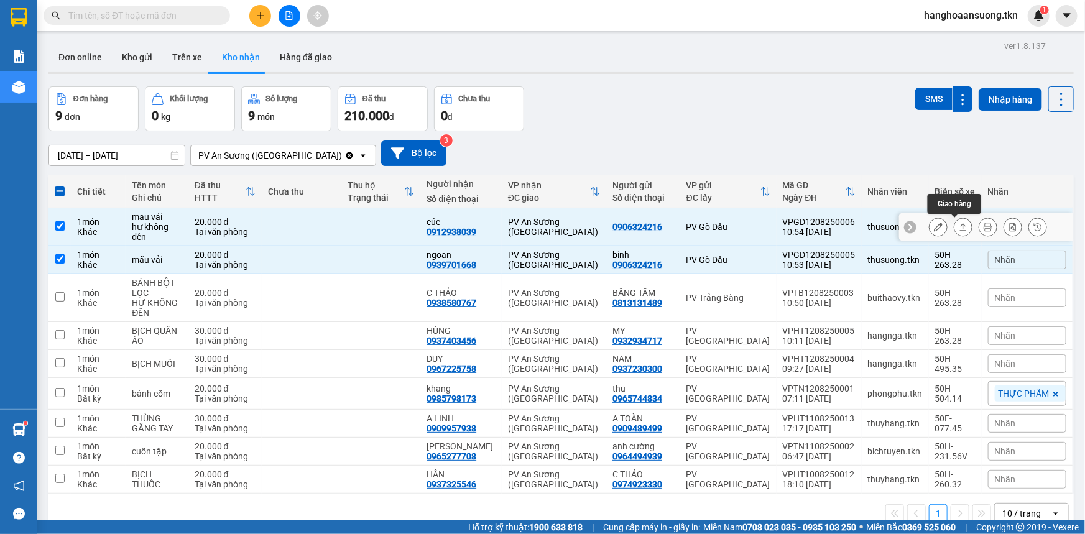
click at [959, 229] on icon at bounding box center [963, 227] width 9 height 9
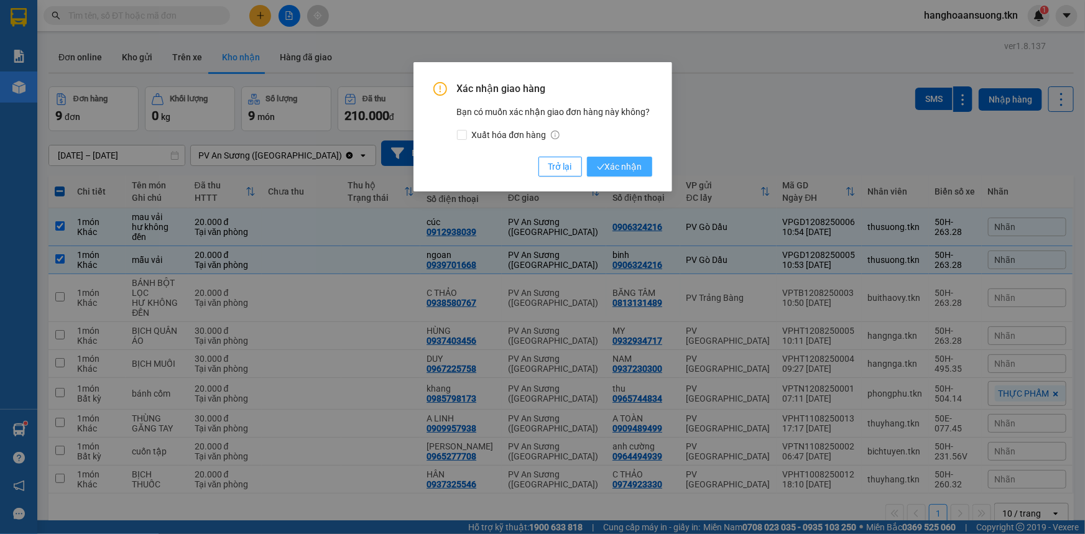
click at [631, 165] on span "Xác nhận" at bounding box center [619, 167] width 45 height 14
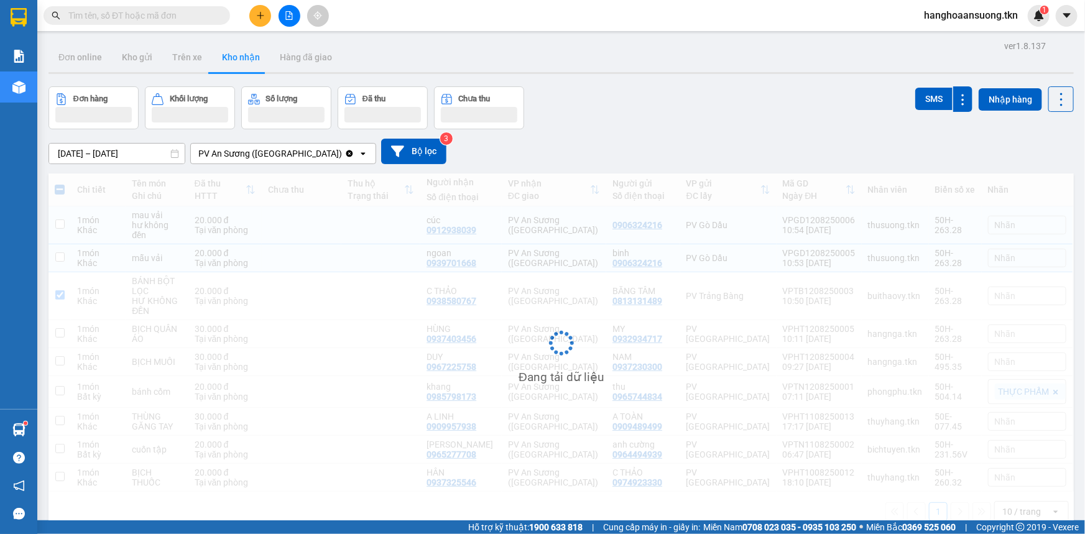
checkbox input "false"
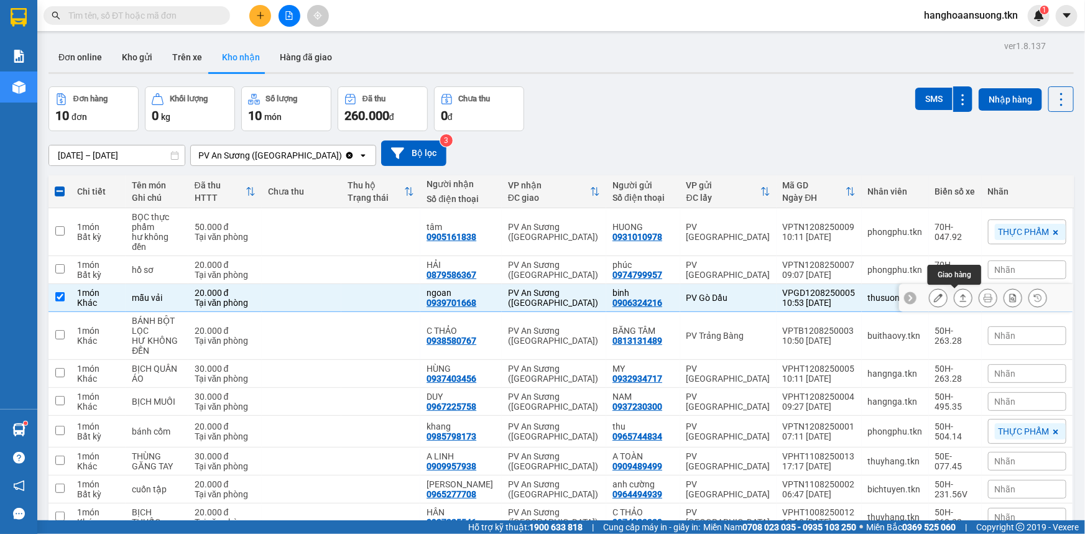
click at [960, 300] on button at bounding box center [963, 298] width 17 height 22
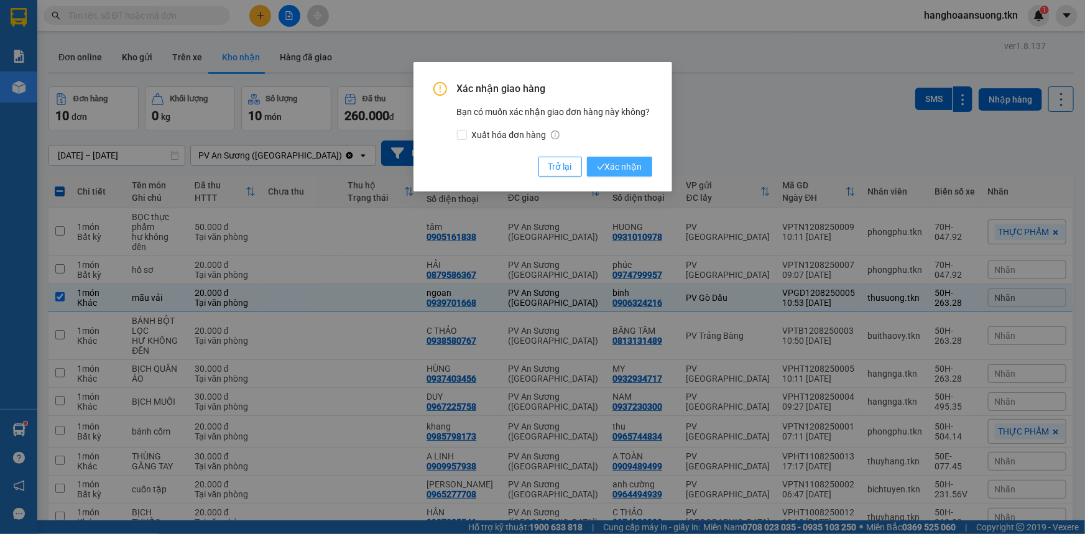
click at [633, 172] on span "Xác nhận" at bounding box center [619, 167] width 45 height 14
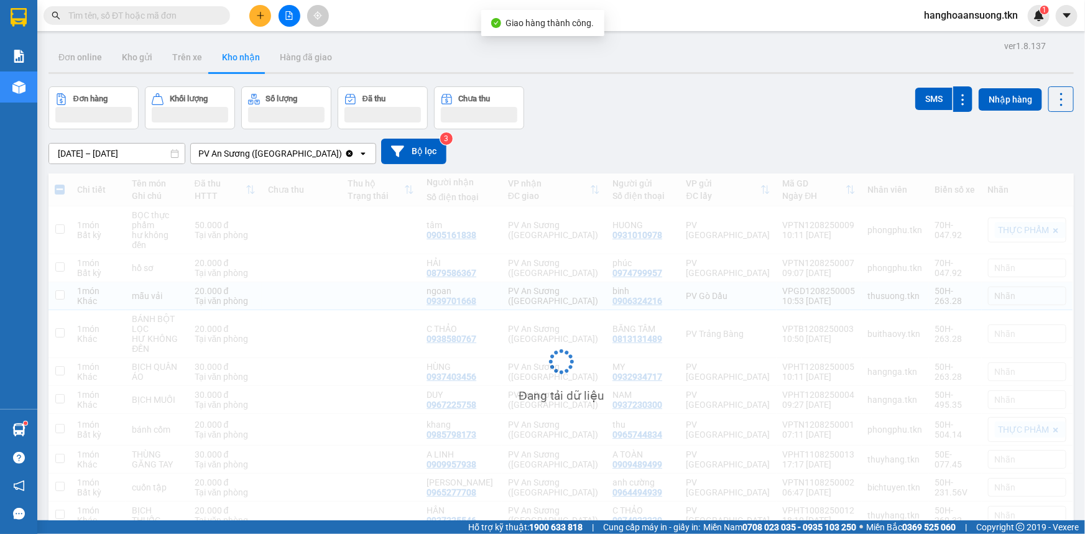
checkbox input "false"
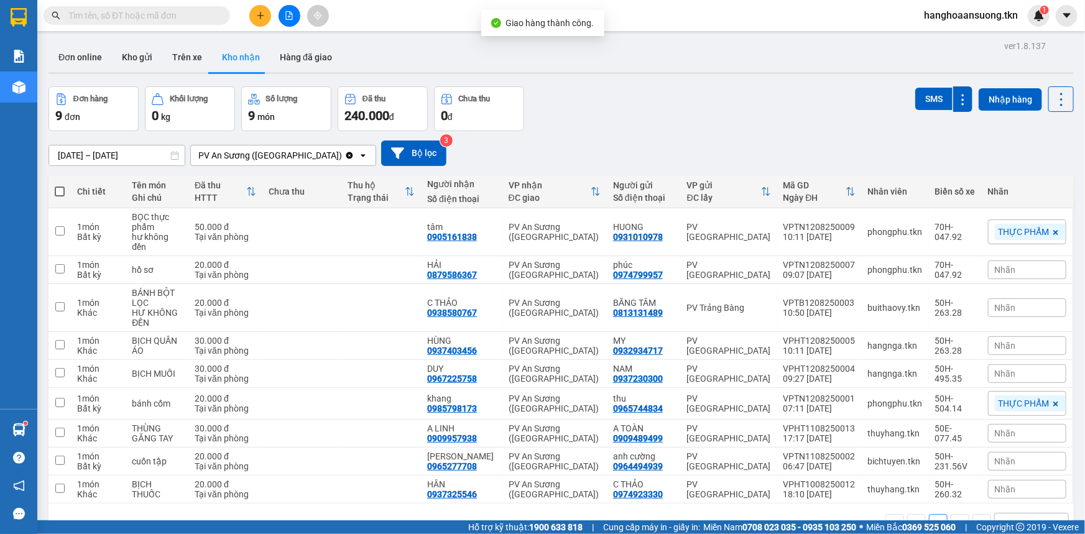
click at [696, 67] on div "Đơn online Kho gửi Trên xe Kho nhận Hàng đã giao" at bounding box center [561, 58] width 1025 height 33
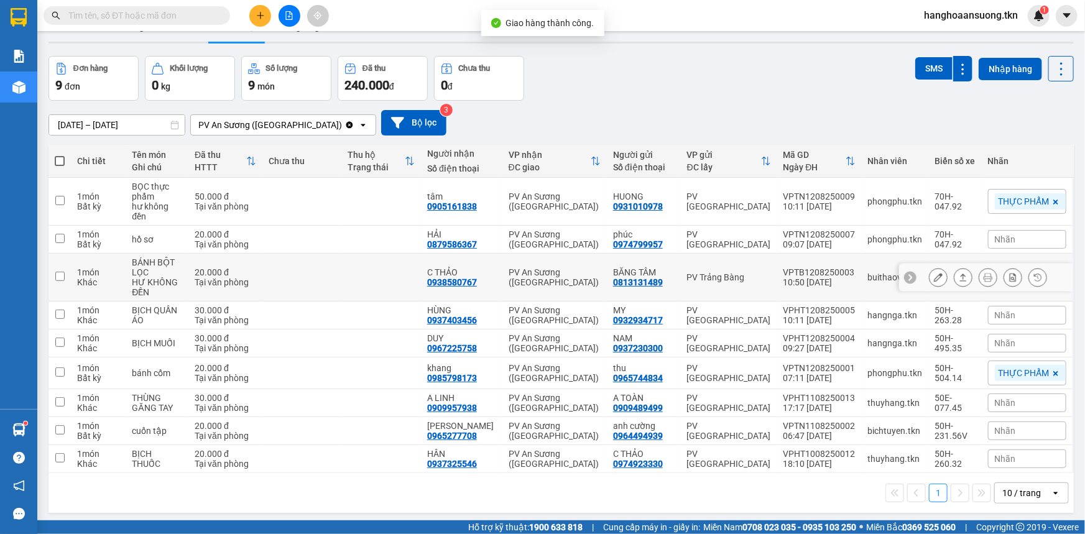
scroll to position [57, 0]
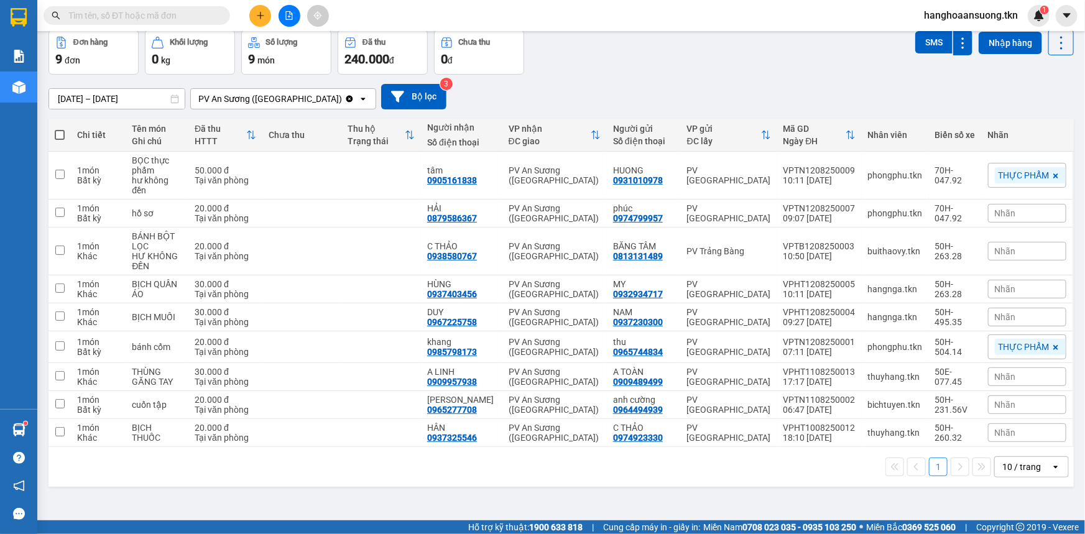
click at [258, 17] on icon "plus" at bounding box center [260, 15] width 9 height 9
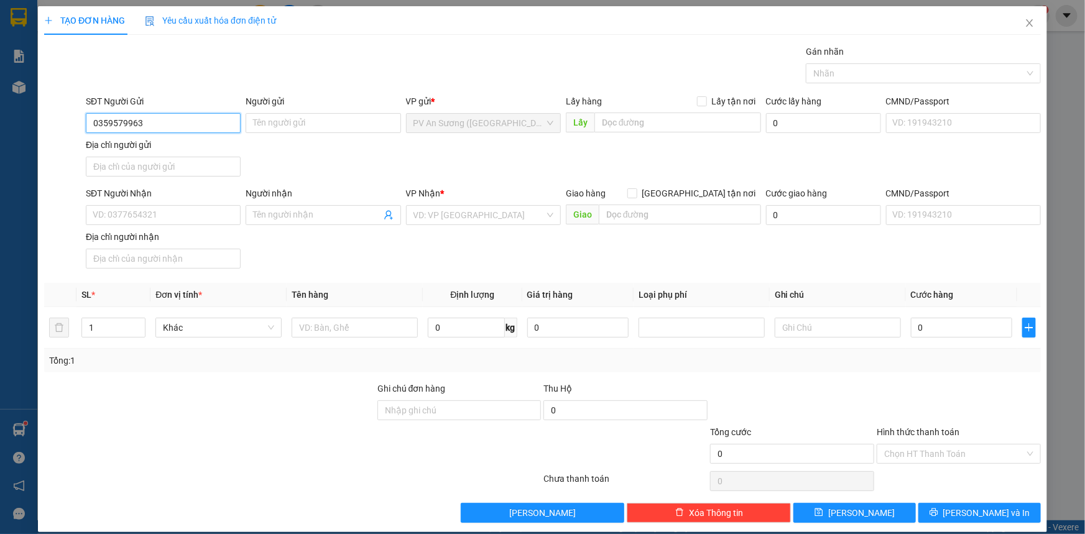
type input "0359579963"
click at [282, 106] on div "Người gửi" at bounding box center [323, 102] width 155 height 14
click at [282, 113] on input "Người gửi" at bounding box center [323, 123] width 155 height 20
click at [285, 116] on input "Người gửi" at bounding box center [323, 123] width 155 height 20
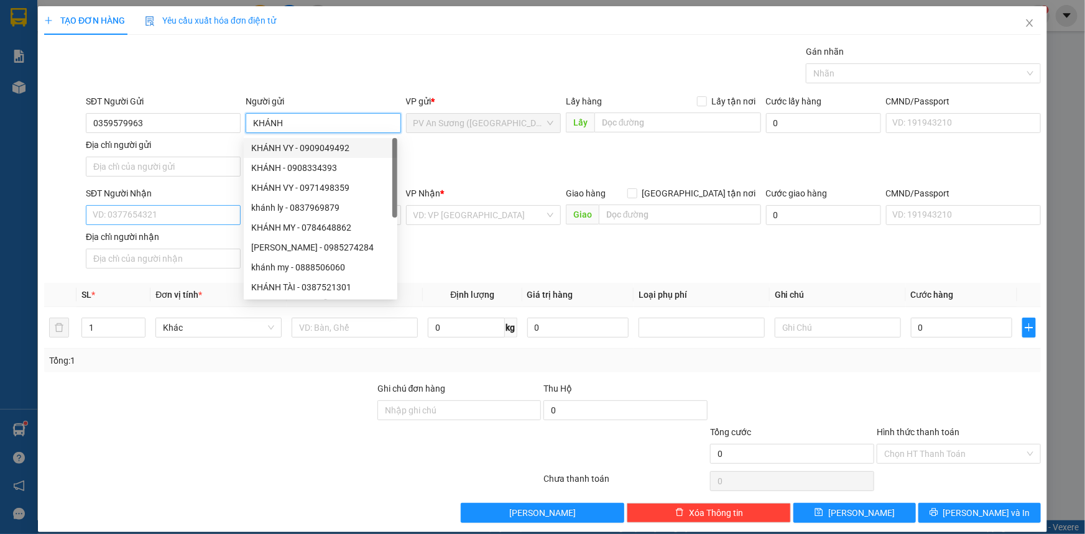
type input "KHÁNH"
click at [176, 218] on input "SĐT Người Nhận" at bounding box center [163, 215] width 155 height 20
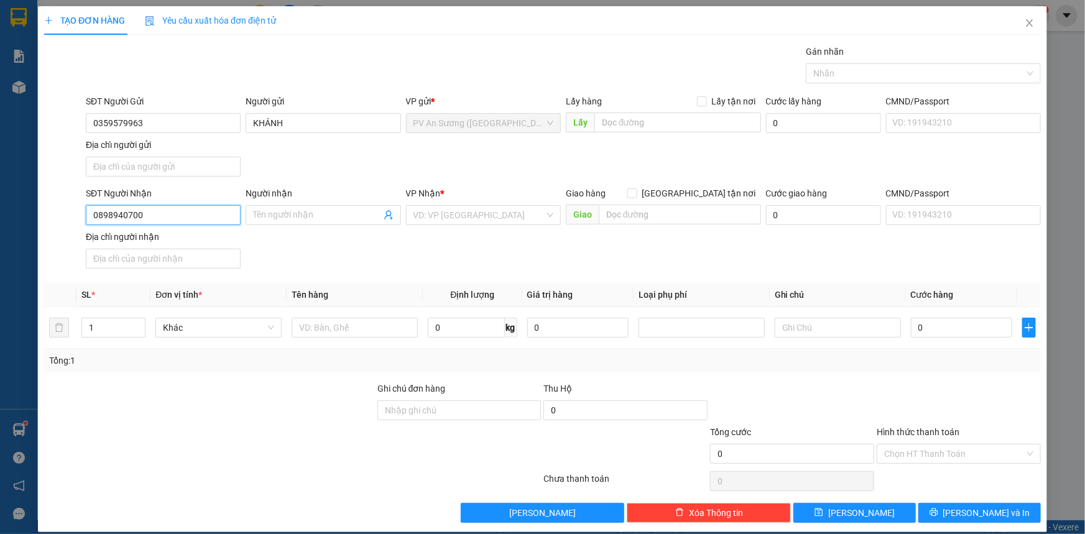
type input "0898940700"
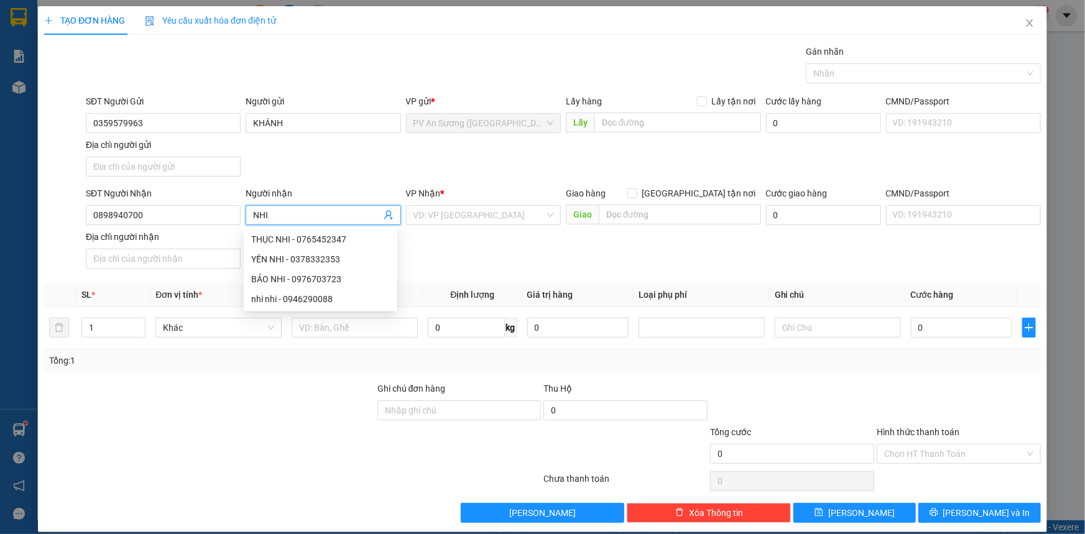
type input "NHI"
click at [479, 228] on div "VP Nhận * VD: VP [GEOGRAPHIC_DATA]" at bounding box center [483, 209] width 155 height 44
click at [497, 219] on input "search" at bounding box center [479, 215] width 131 height 19
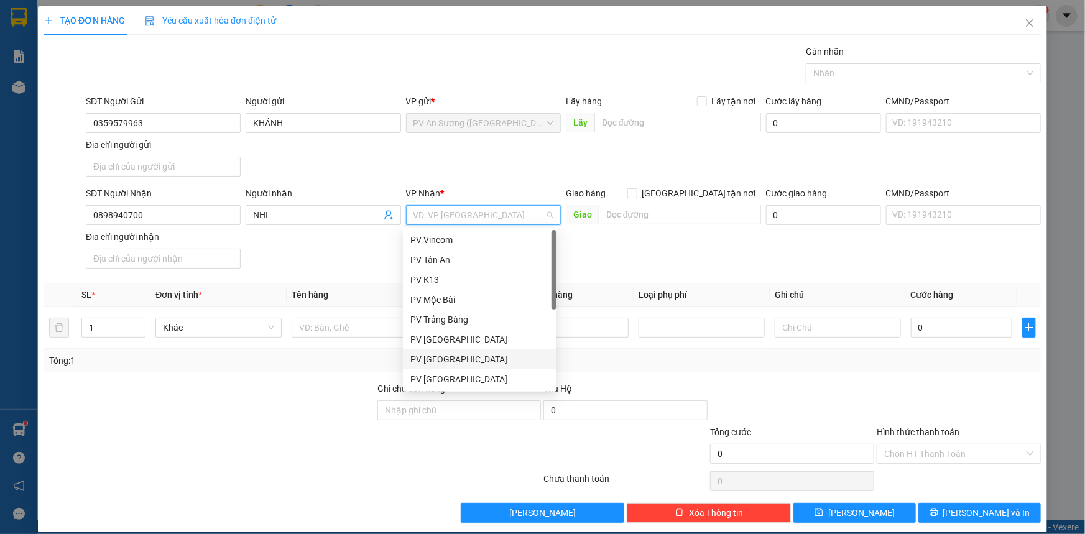
click at [447, 379] on div "PV [GEOGRAPHIC_DATA]" at bounding box center [479, 379] width 139 height 14
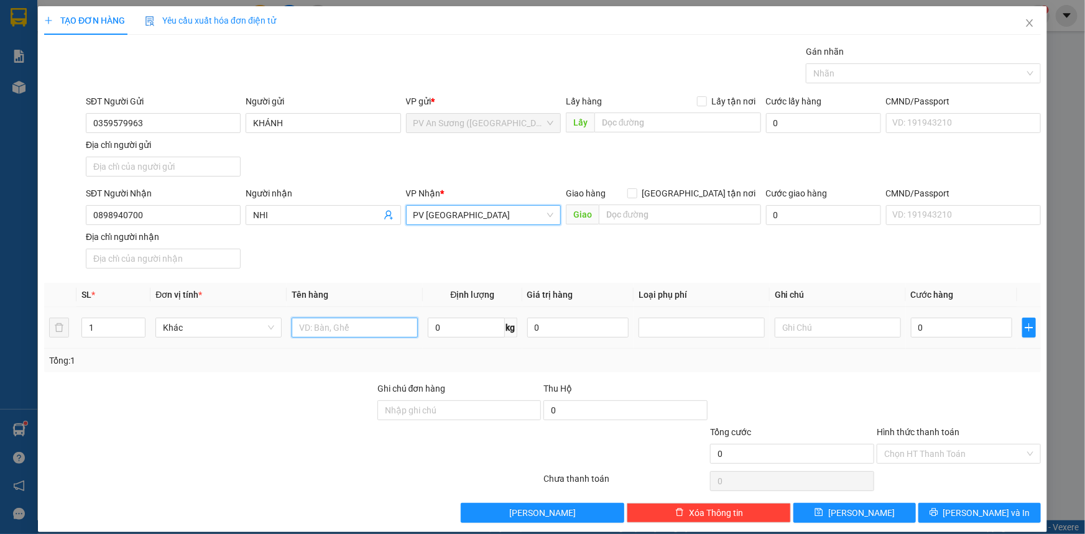
drag, startPoint x: 336, startPoint y: 336, endPoint x: 337, endPoint y: 328, distance: 8.2
click at [336, 335] on input "text" at bounding box center [355, 328] width 126 height 20
type input "HO SƠ"
click at [982, 323] on input "0" at bounding box center [961, 328] width 101 height 20
type input "002"
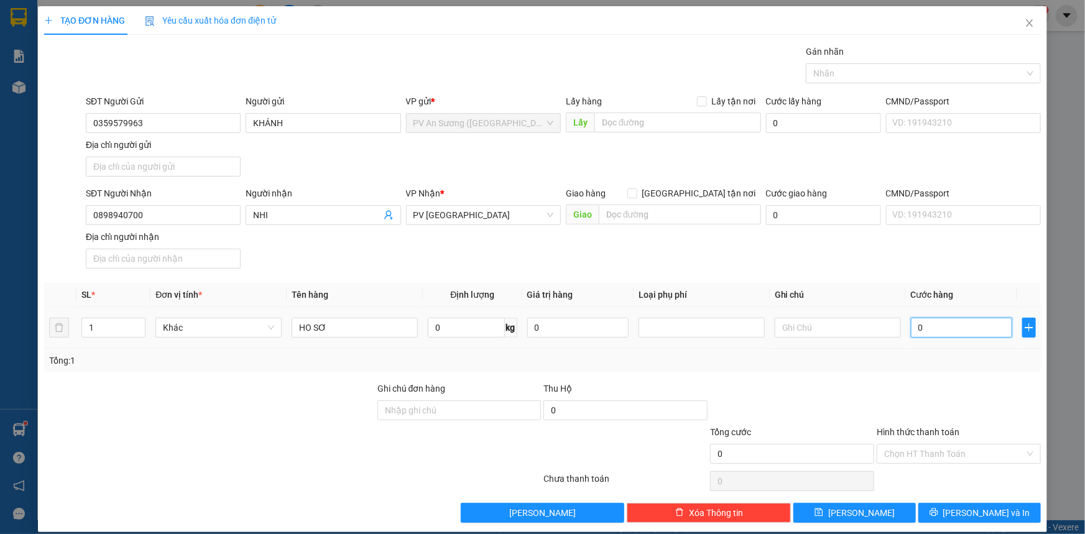
type input "2"
type input "0.020"
type input "20"
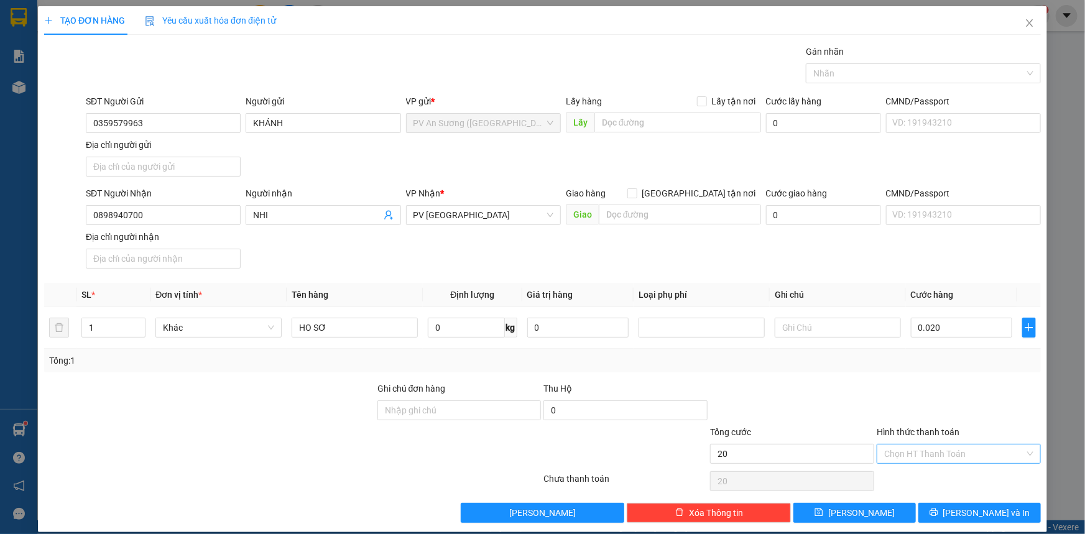
click at [935, 458] on input "Hình thức thanh toán" at bounding box center [954, 454] width 141 height 19
type input "20.000"
click at [947, 480] on div "Tại văn phòng" at bounding box center [951, 478] width 148 height 14
type input "0"
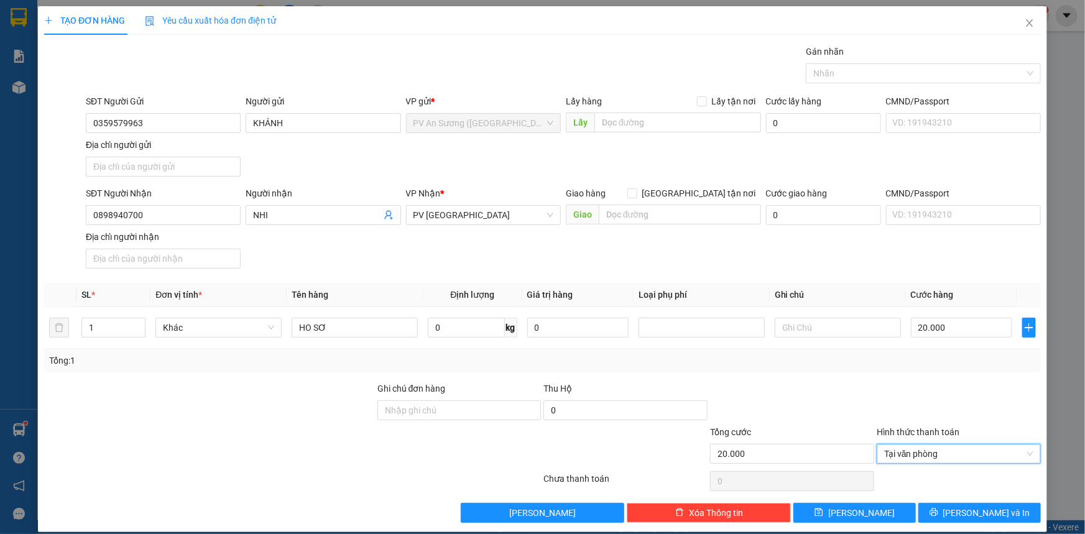
click at [961, 497] on div "Transit Pickup Surcharge Ids Transit Deliver Surcharge Ids Transit Deliver Surc…" at bounding box center [542, 284] width 997 height 478
click at [938, 512] on icon "printer" at bounding box center [934, 513] width 8 height 8
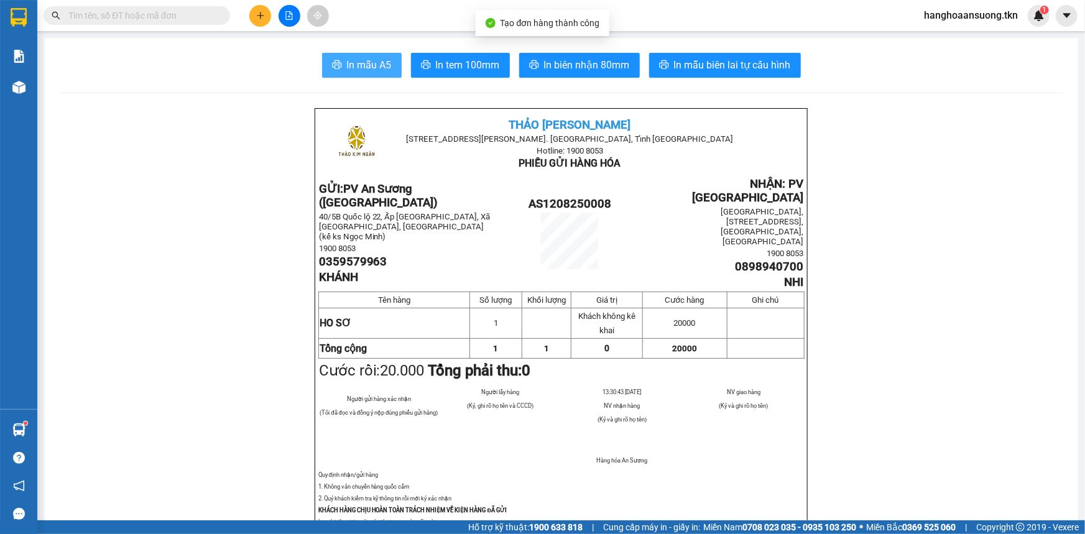
click at [363, 72] on span "In mẫu A5" at bounding box center [369, 65] width 45 height 16
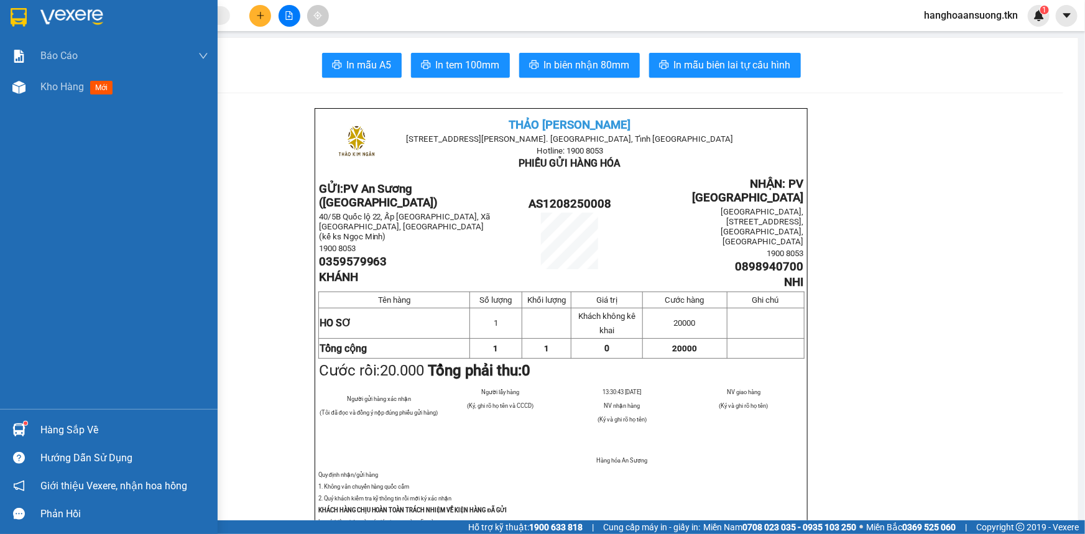
click at [18, 429] on img at bounding box center [18, 429] width 13 height 13
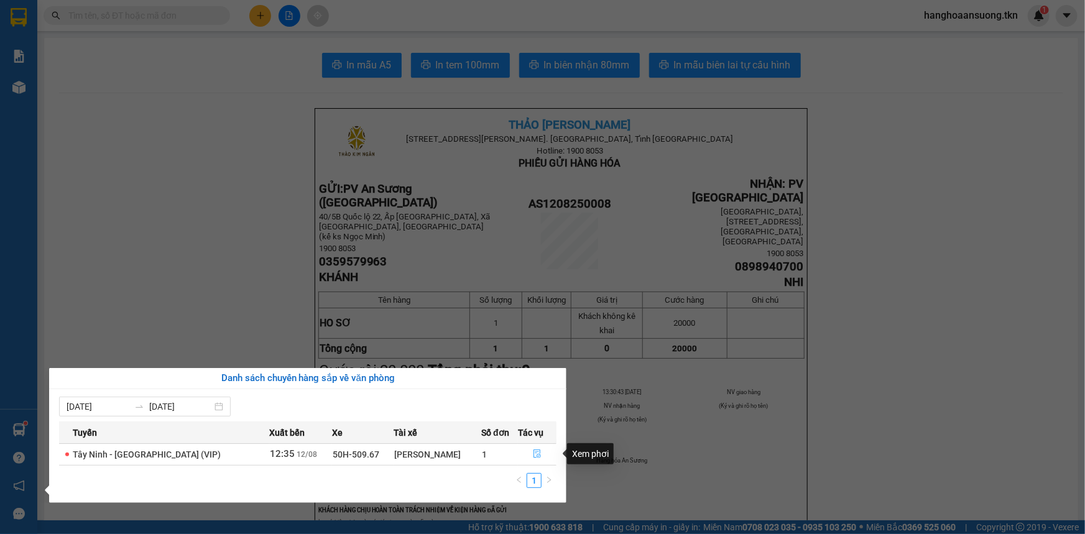
click at [535, 452] on icon "file-done" at bounding box center [537, 454] width 9 height 9
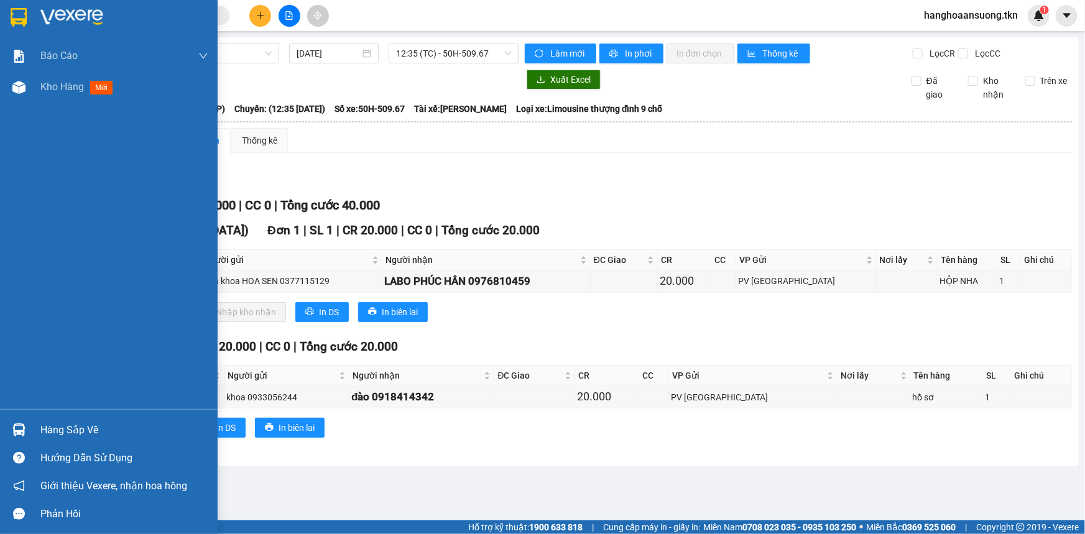
click at [45, 444] on div "Hướng dẫn sử dụng" at bounding box center [109, 458] width 218 height 28
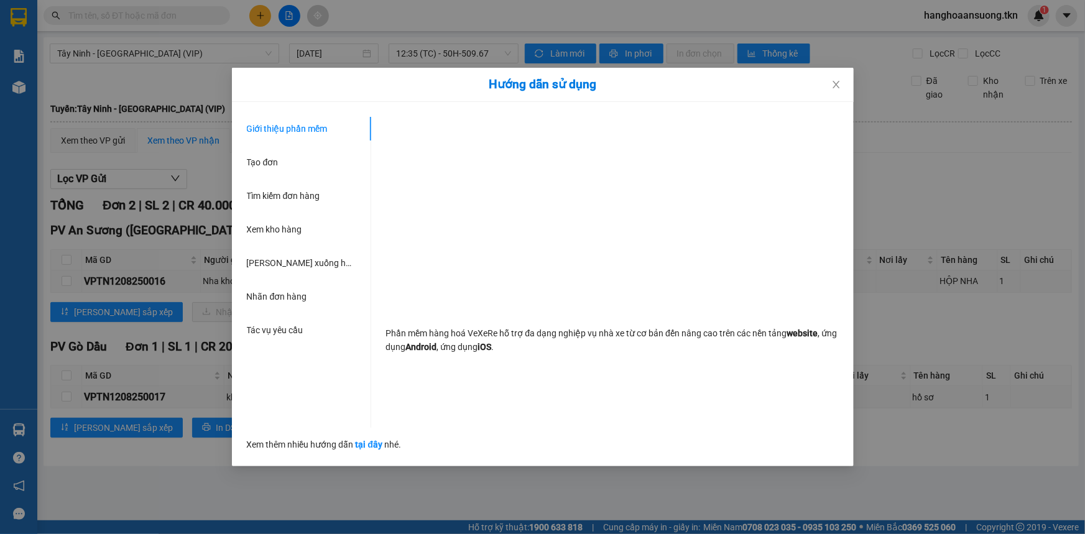
click at [19, 433] on div "Hướng dẫn sử dụng Giới thiệu phần mềm Tạo đơn Tìm kiếm đơn hàng Xem kho hàng Lê…" at bounding box center [542, 267] width 1085 height 534
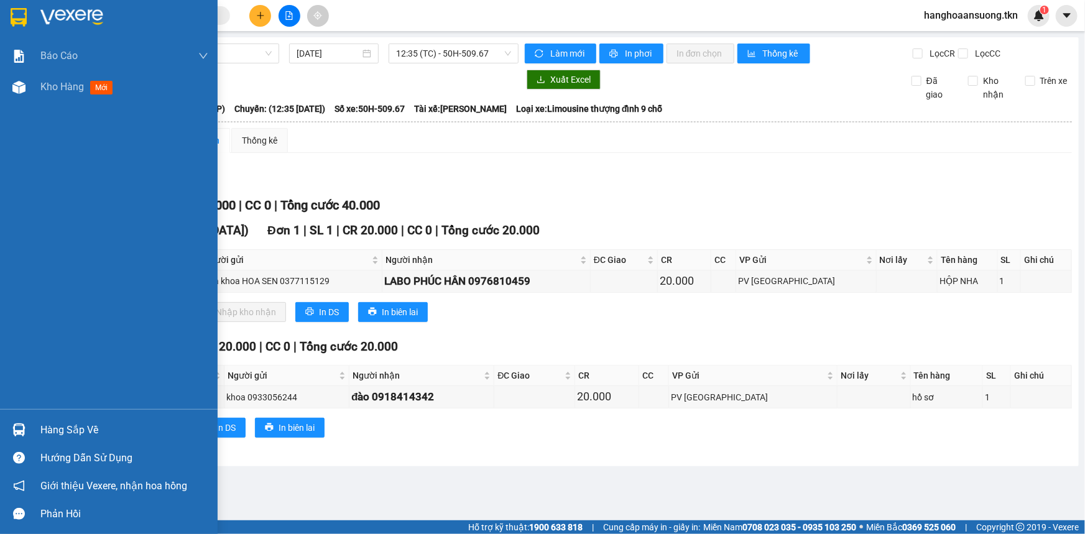
click at [19, 433] on img at bounding box center [18, 429] width 13 height 13
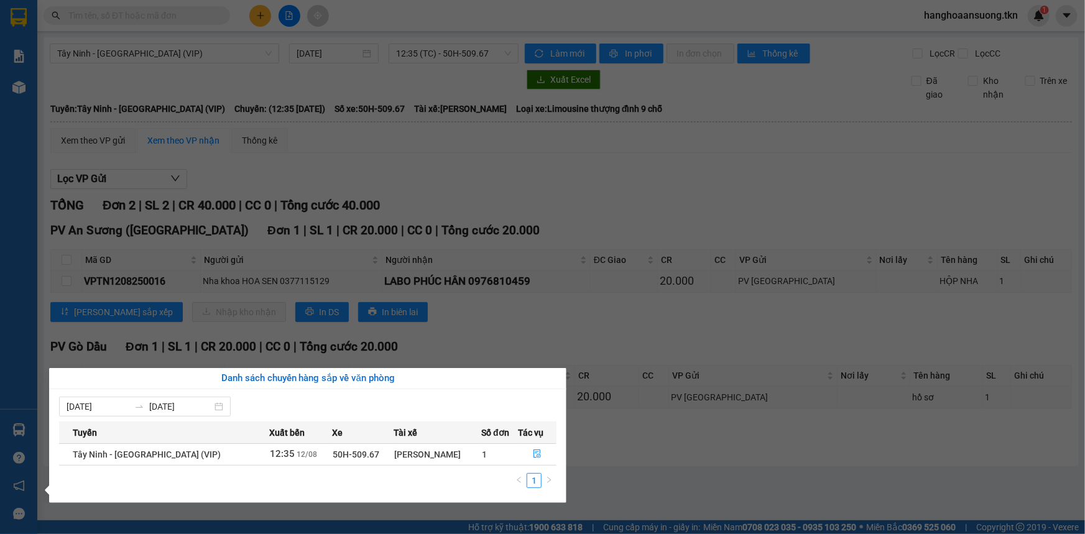
click at [728, 195] on section "Kết quả tìm kiếm ( 0 ) Bộ lọc No Data hanghoaansuong.tkn 1 Báo cáo Mẫu 1: Báo c…" at bounding box center [542, 267] width 1085 height 534
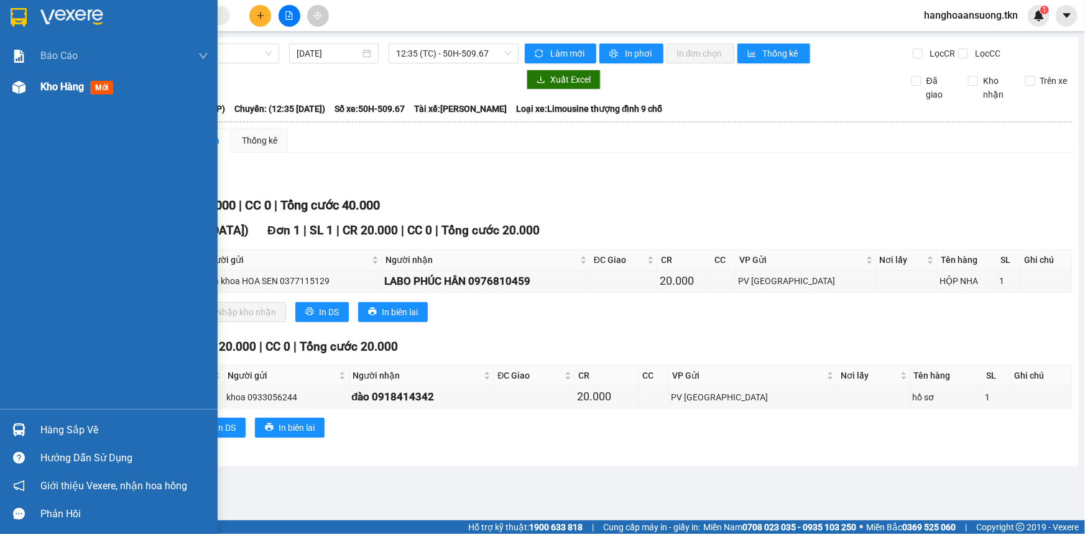
click at [49, 72] on div "Kho hàng mới" at bounding box center [124, 87] width 168 height 31
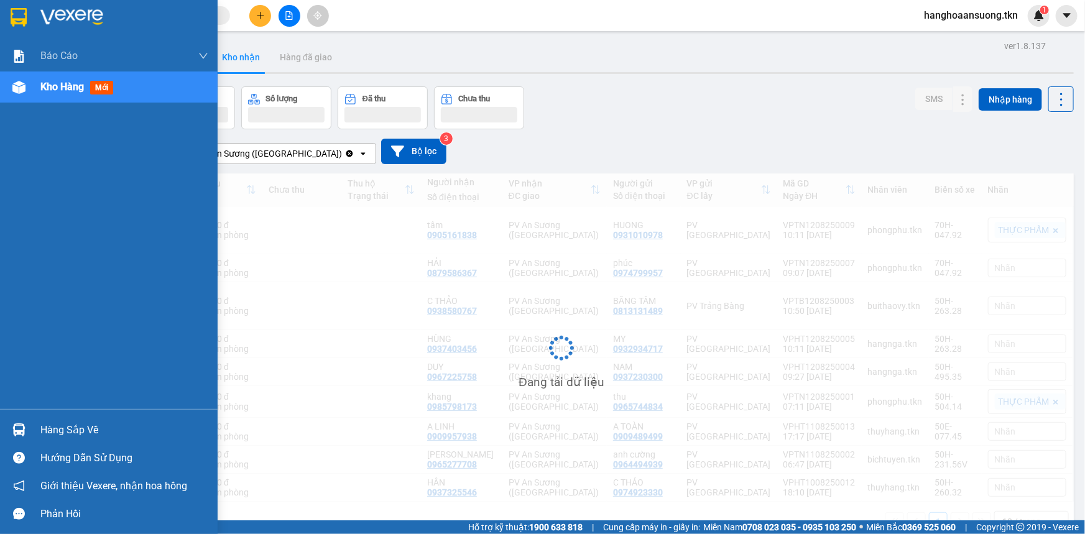
click at [50, 97] on div "Kho hàng mới" at bounding box center [124, 87] width 168 height 31
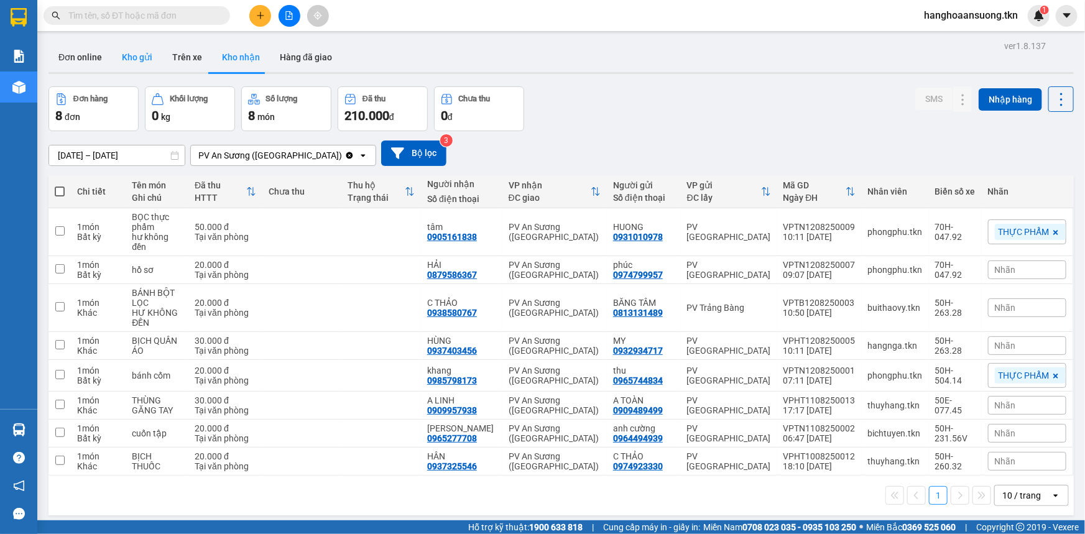
click at [123, 52] on button "Kho gửi" at bounding box center [137, 57] width 50 height 30
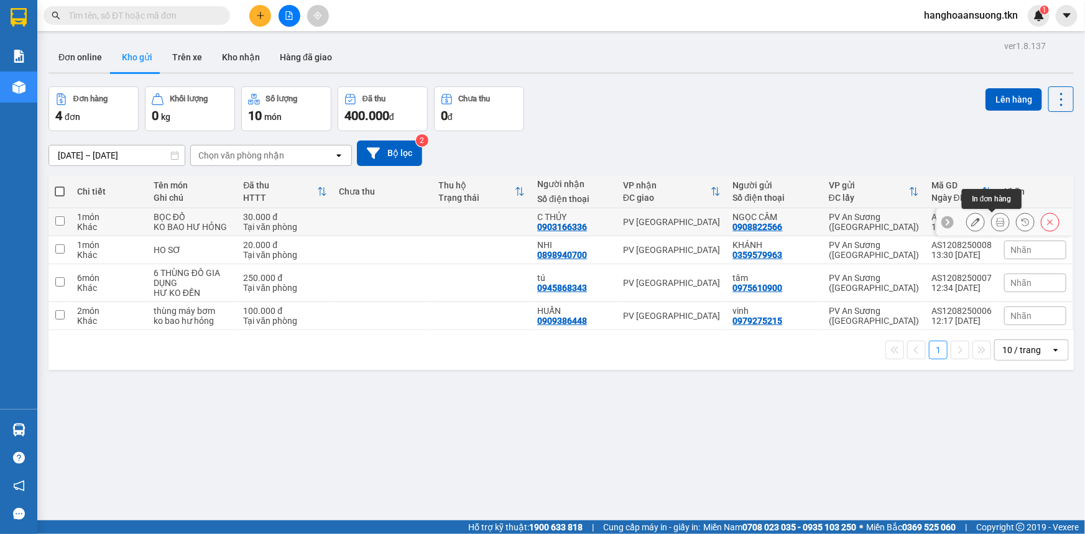
click at [996, 219] on icon at bounding box center [1000, 222] width 9 height 9
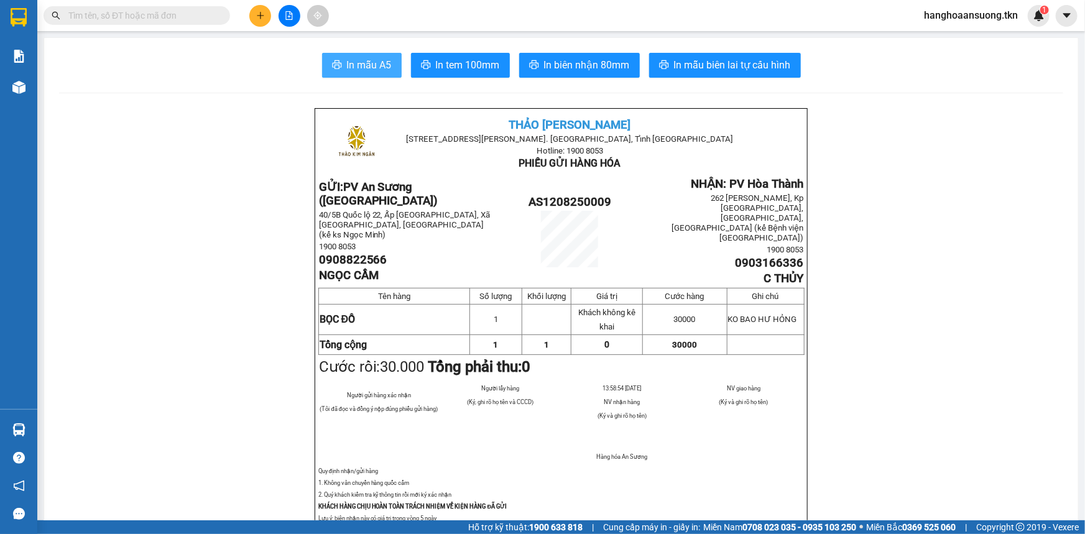
click at [347, 59] on span "In mẫu A5" at bounding box center [369, 65] width 45 height 16
